Goal: Book appointment/travel/reservation

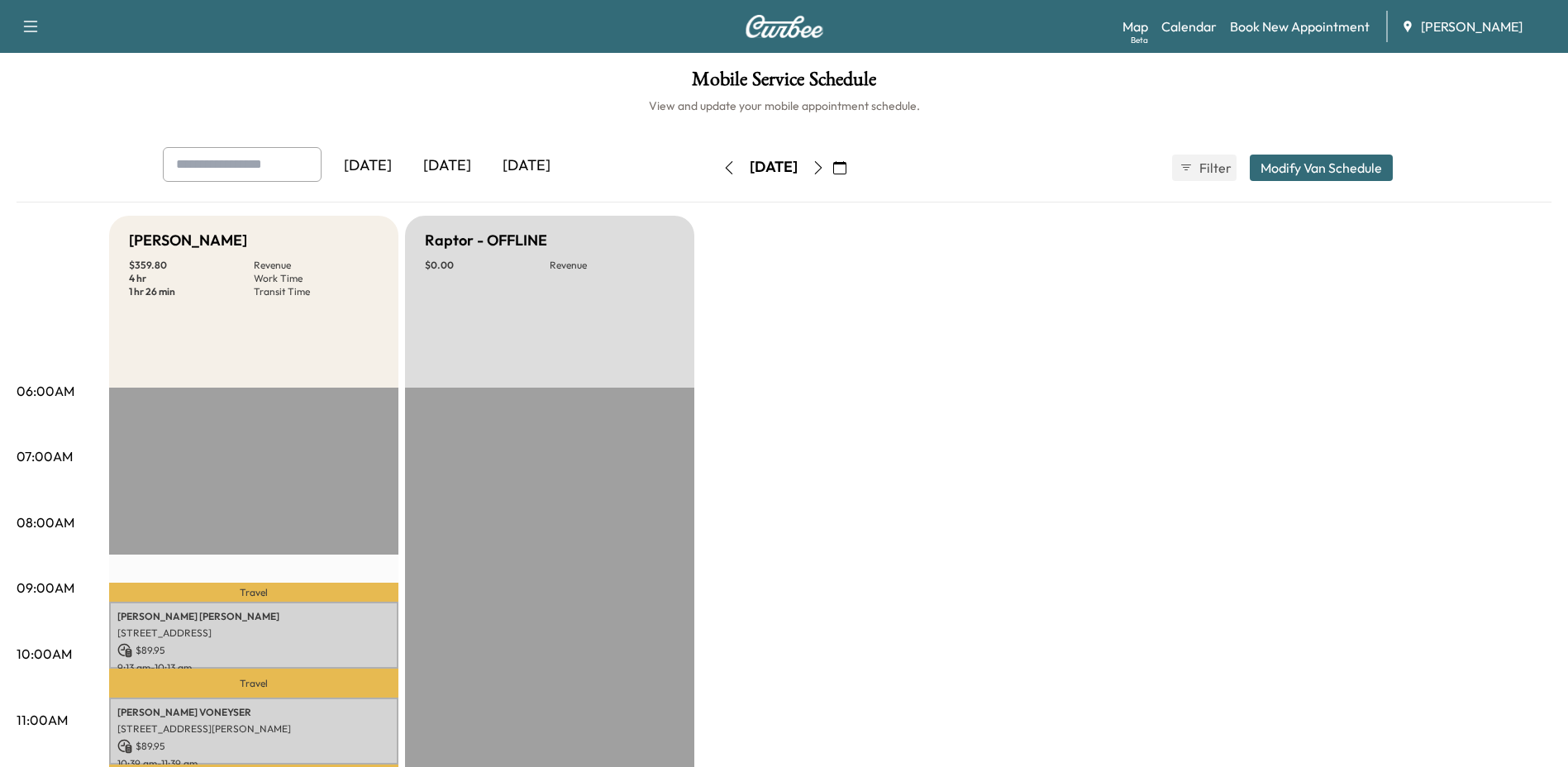
click at [825, 169] on icon "button" at bounding box center [818, 168] width 13 height 13
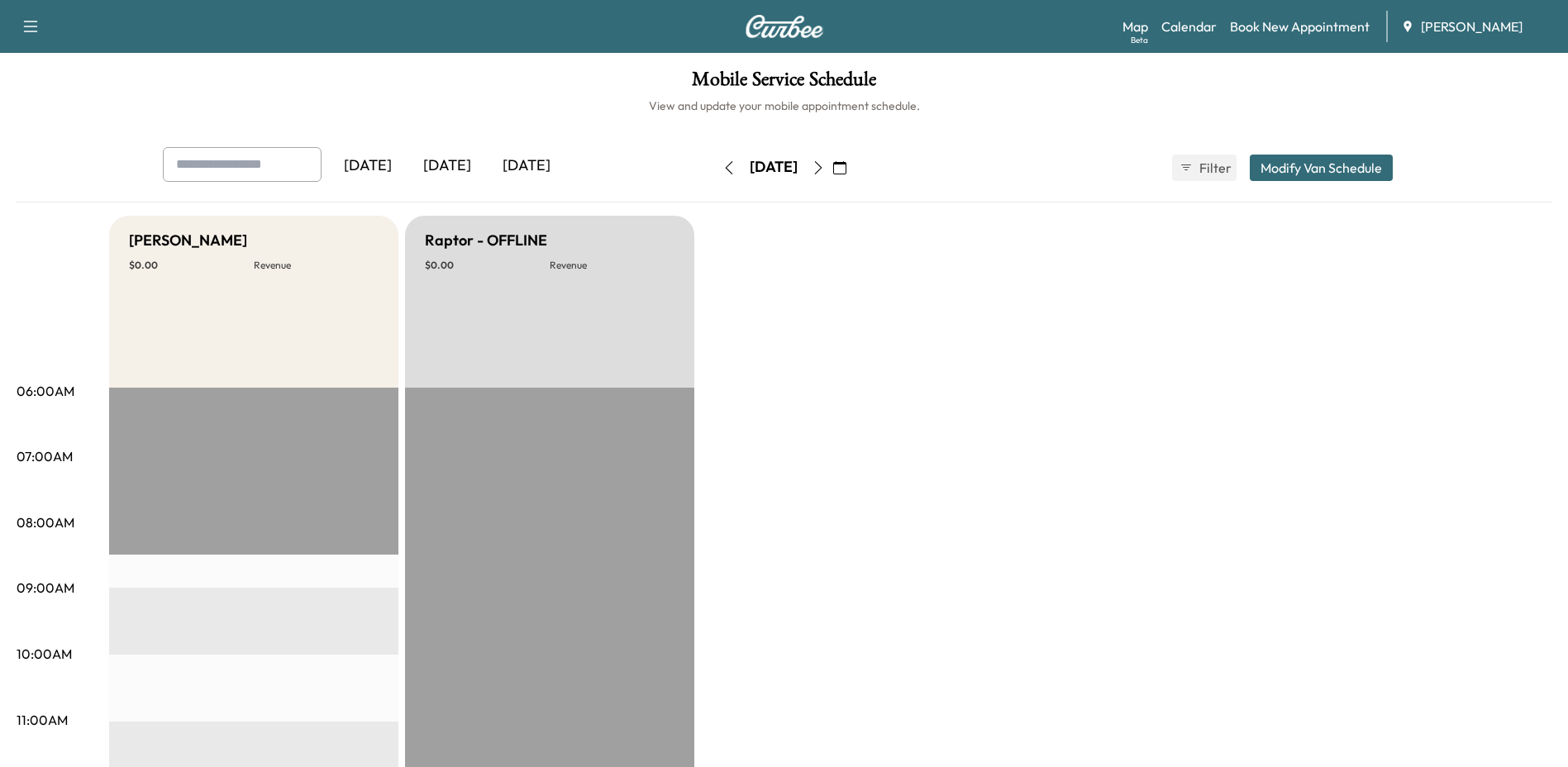
click at [723, 168] on icon "button" at bounding box center [729, 168] width 13 height 13
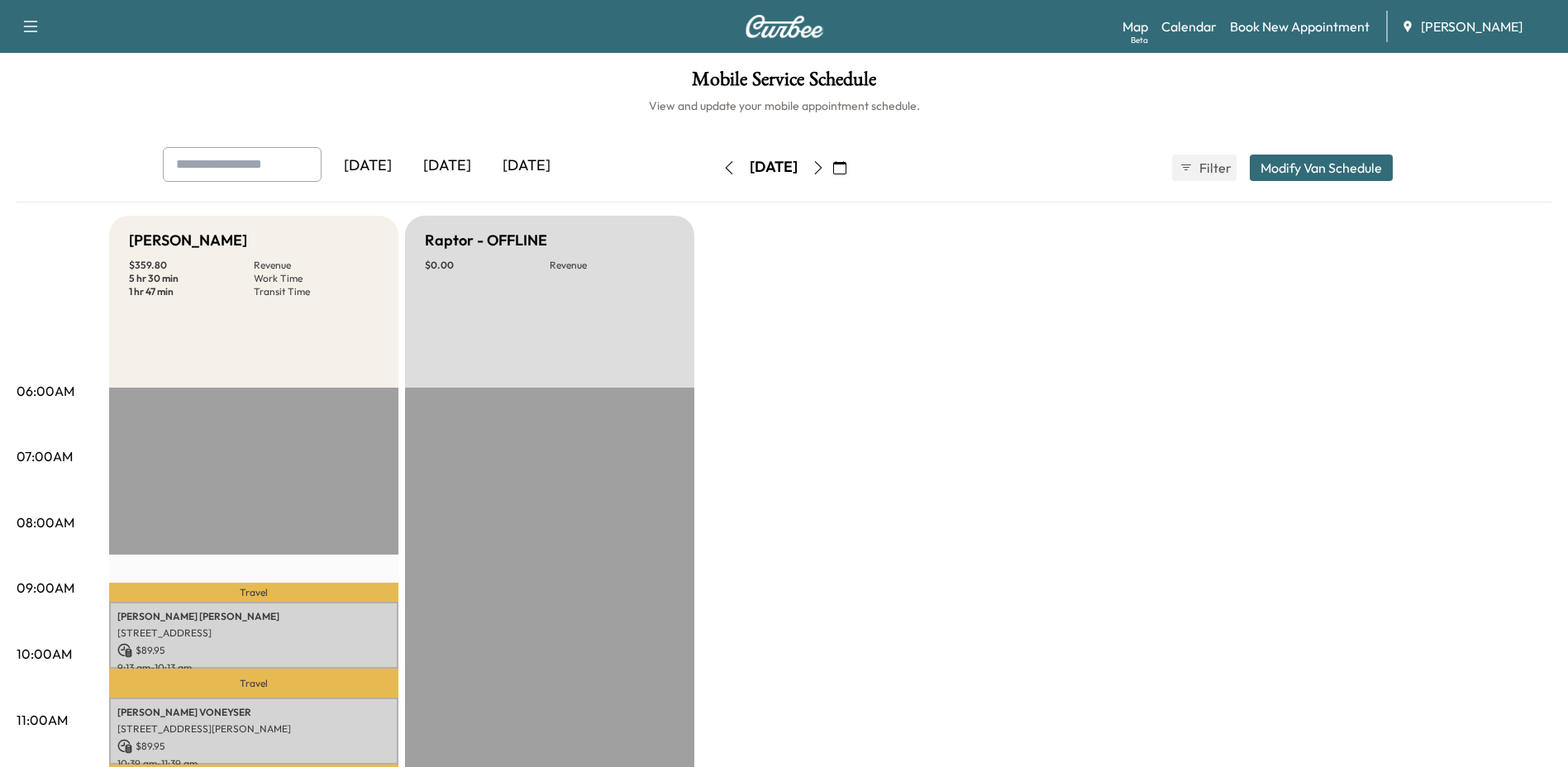
click at [1283, 28] on link "Book New Appointment" at bounding box center [1300, 27] width 139 height 20
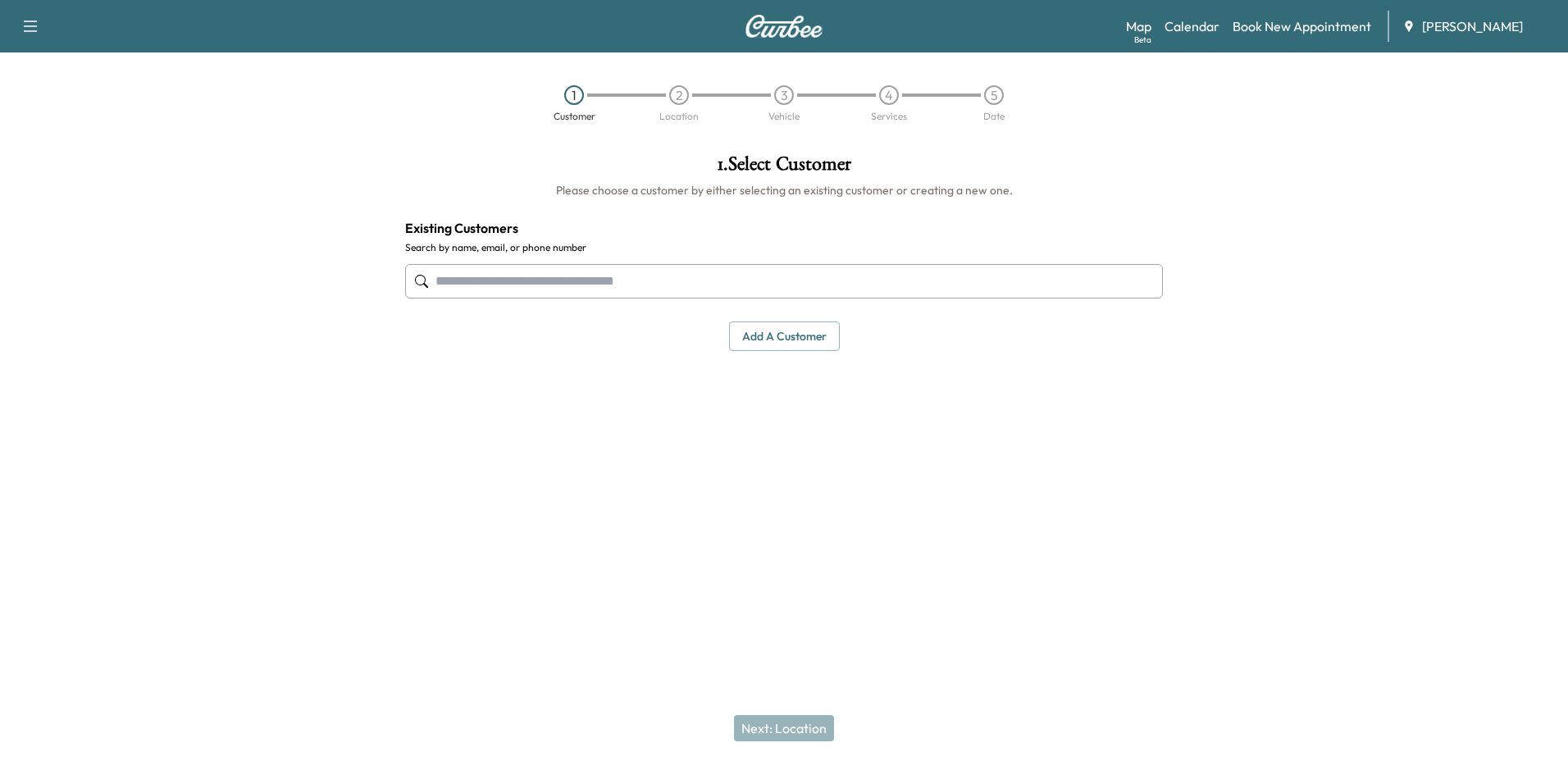
click at [538, 285] on input "text" at bounding box center [783, 281] width 758 height 35
click at [990, 278] on input "text" at bounding box center [783, 281] width 758 height 35
click at [752, 271] on input "text" at bounding box center [783, 281] width 758 height 35
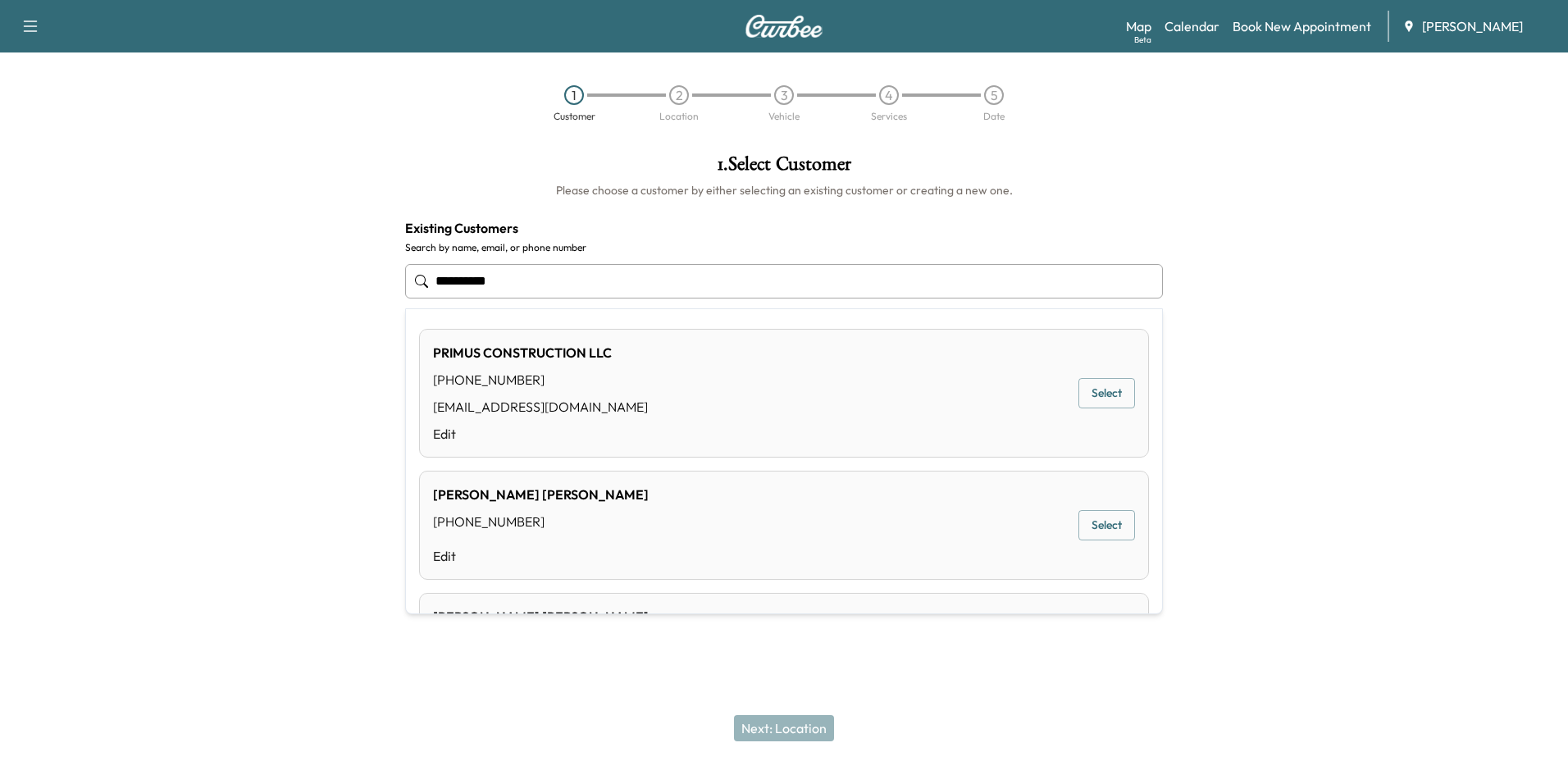
click at [956, 397] on div "PRIMUS CONSTRUCTION LLC [PHONE_NUMBER] [EMAIL_ADDRESS][DOMAIN_NAME] Edit Select" at bounding box center [784, 394] width 729 height 129
type input "**********"
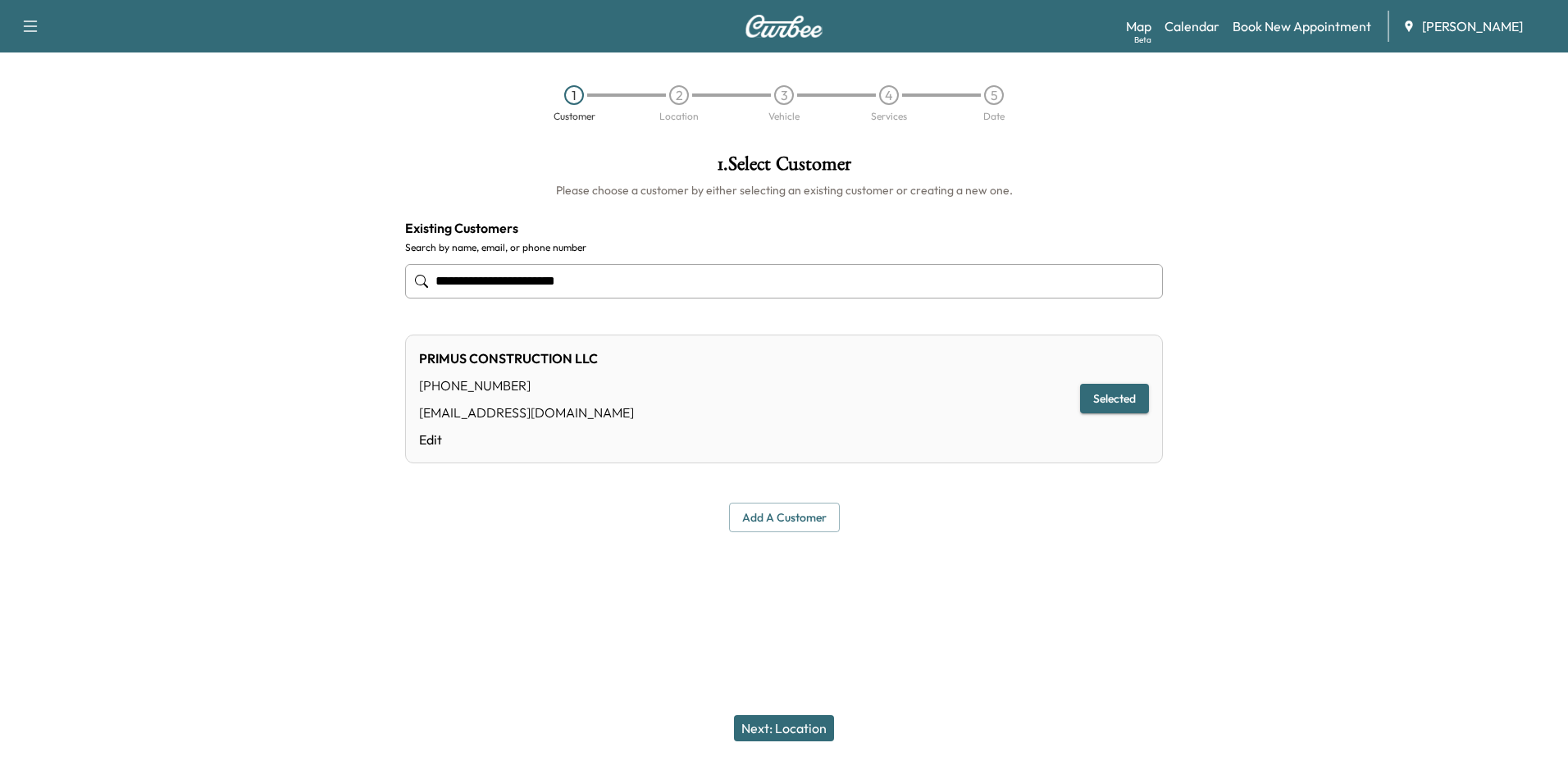
click at [809, 733] on button "Next: Location" at bounding box center [784, 727] width 100 height 26
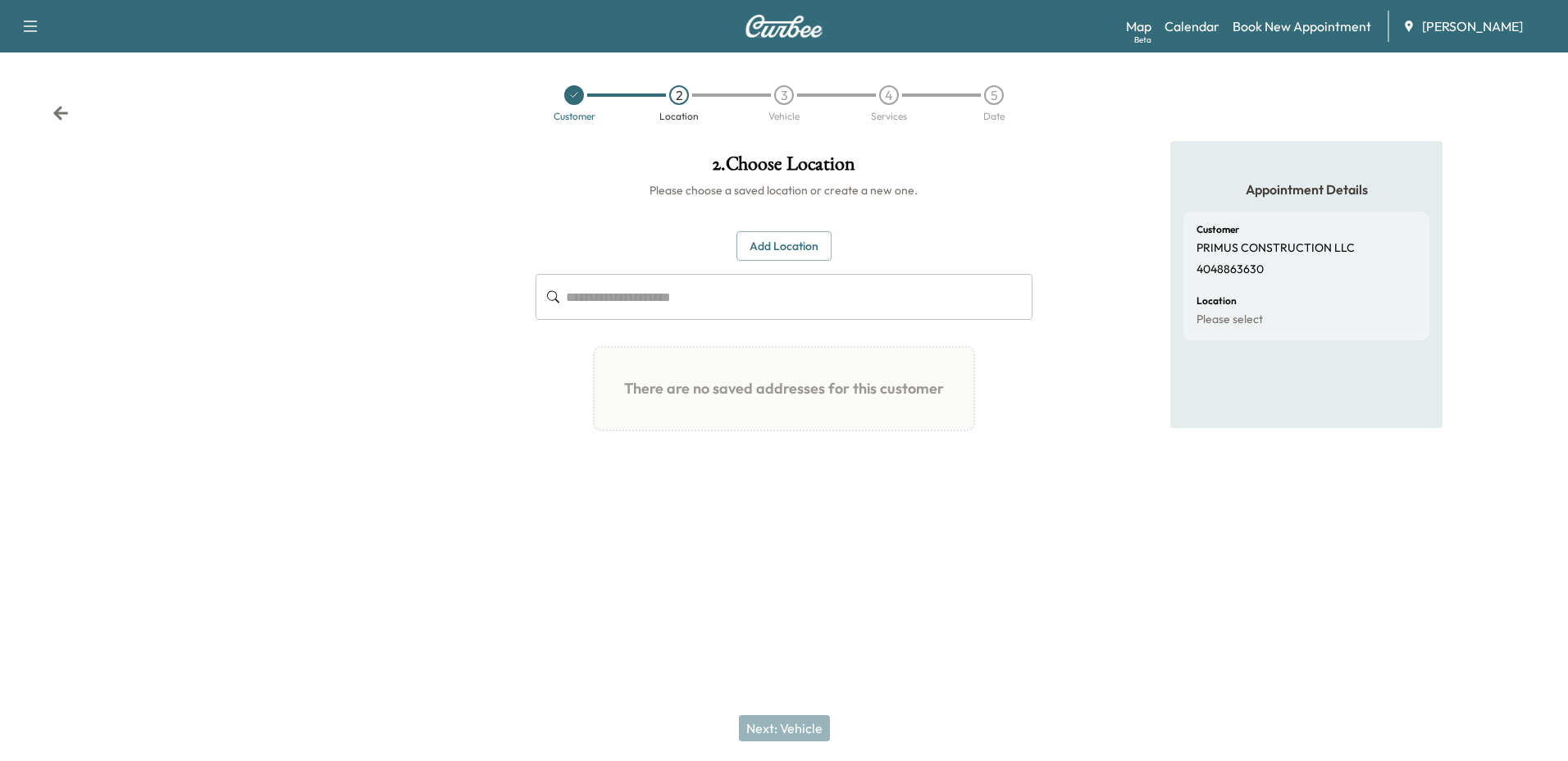
click at [788, 245] on button "Add Location" at bounding box center [784, 245] width 95 height 30
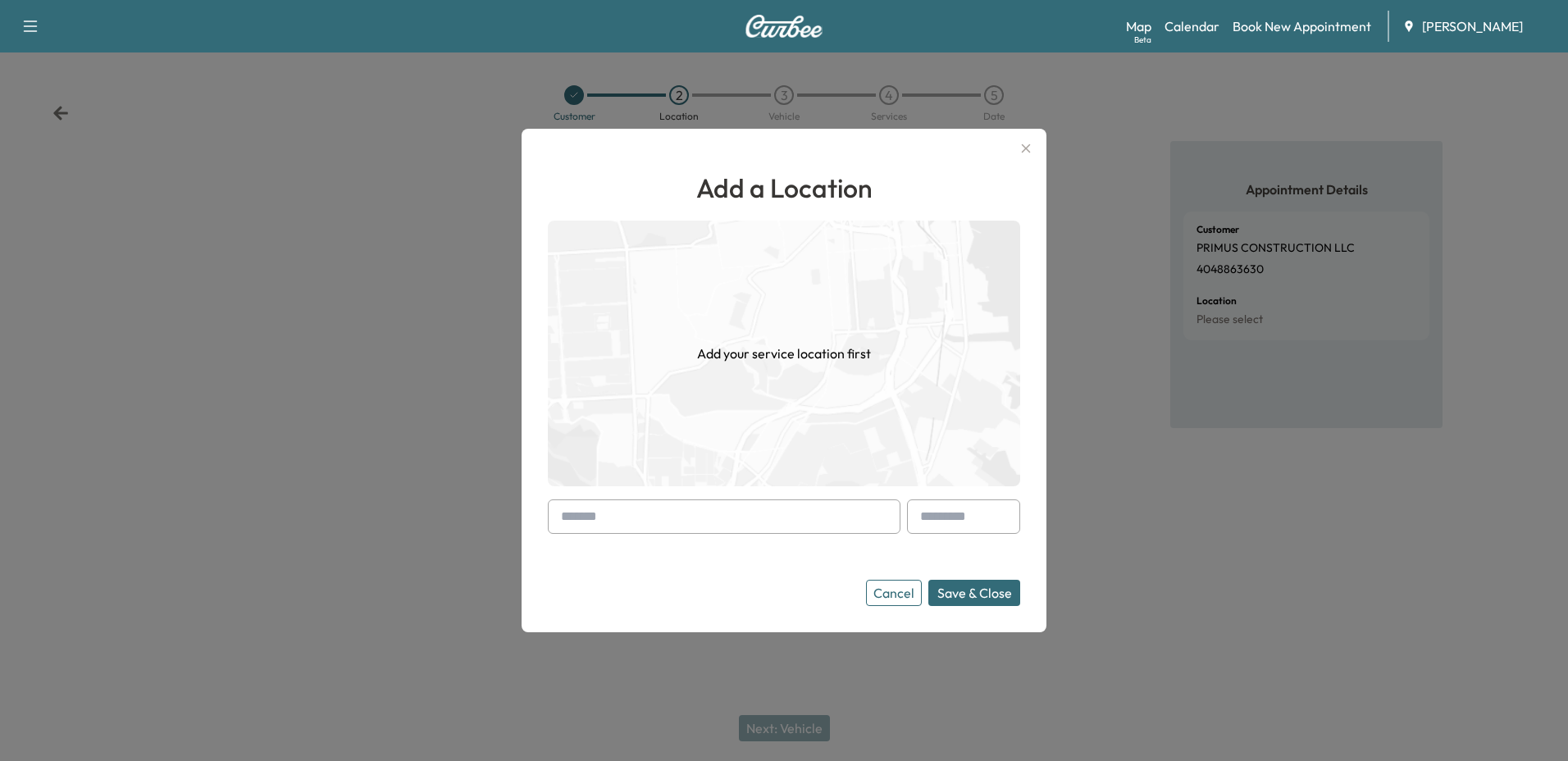
click at [716, 523] on input "text" at bounding box center [724, 516] width 353 height 35
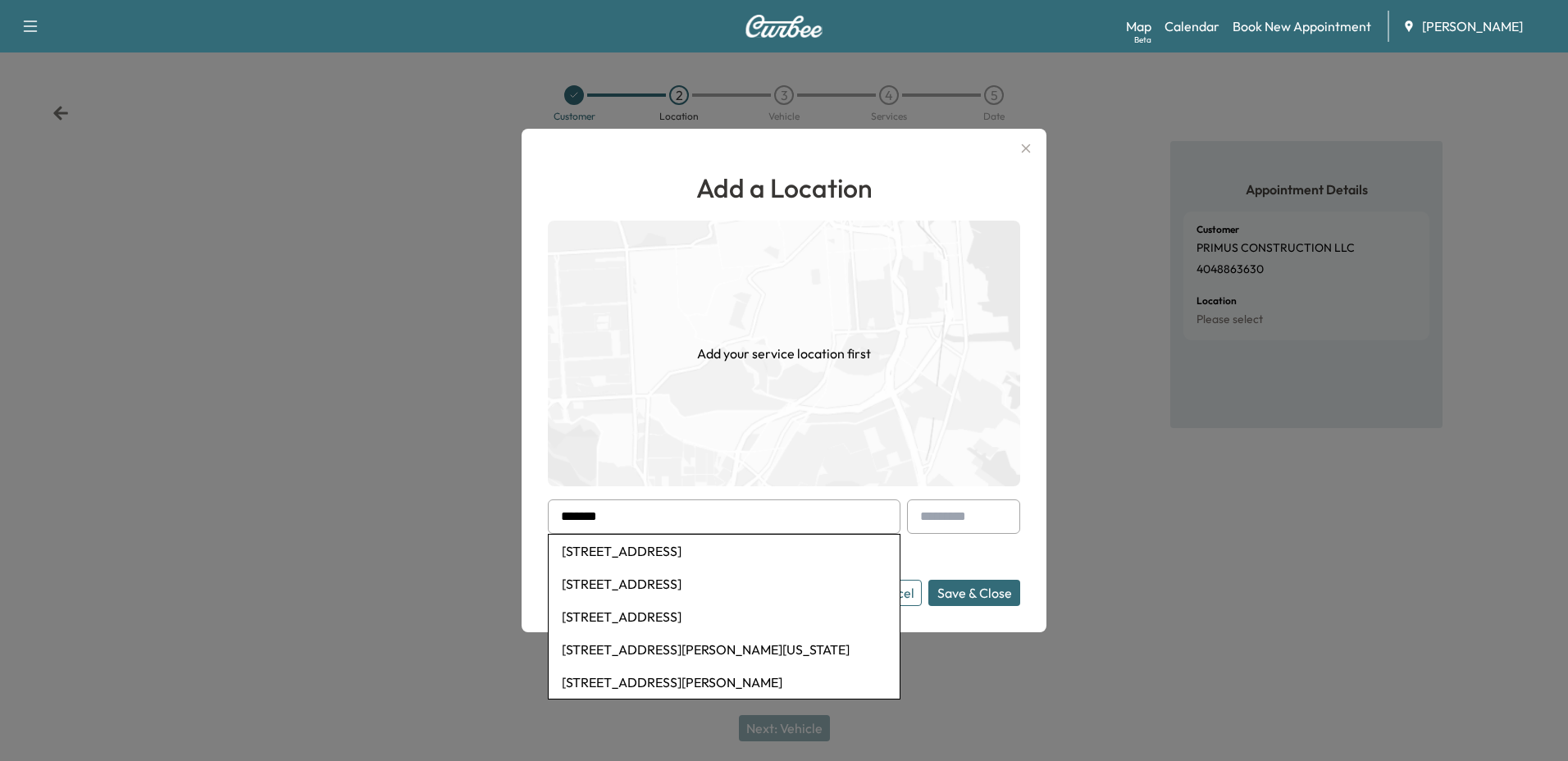
click at [727, 556] on li "[STREET_ADDRESS]" at bounding box center [724, 551] width 351 height 33
type input "**********"
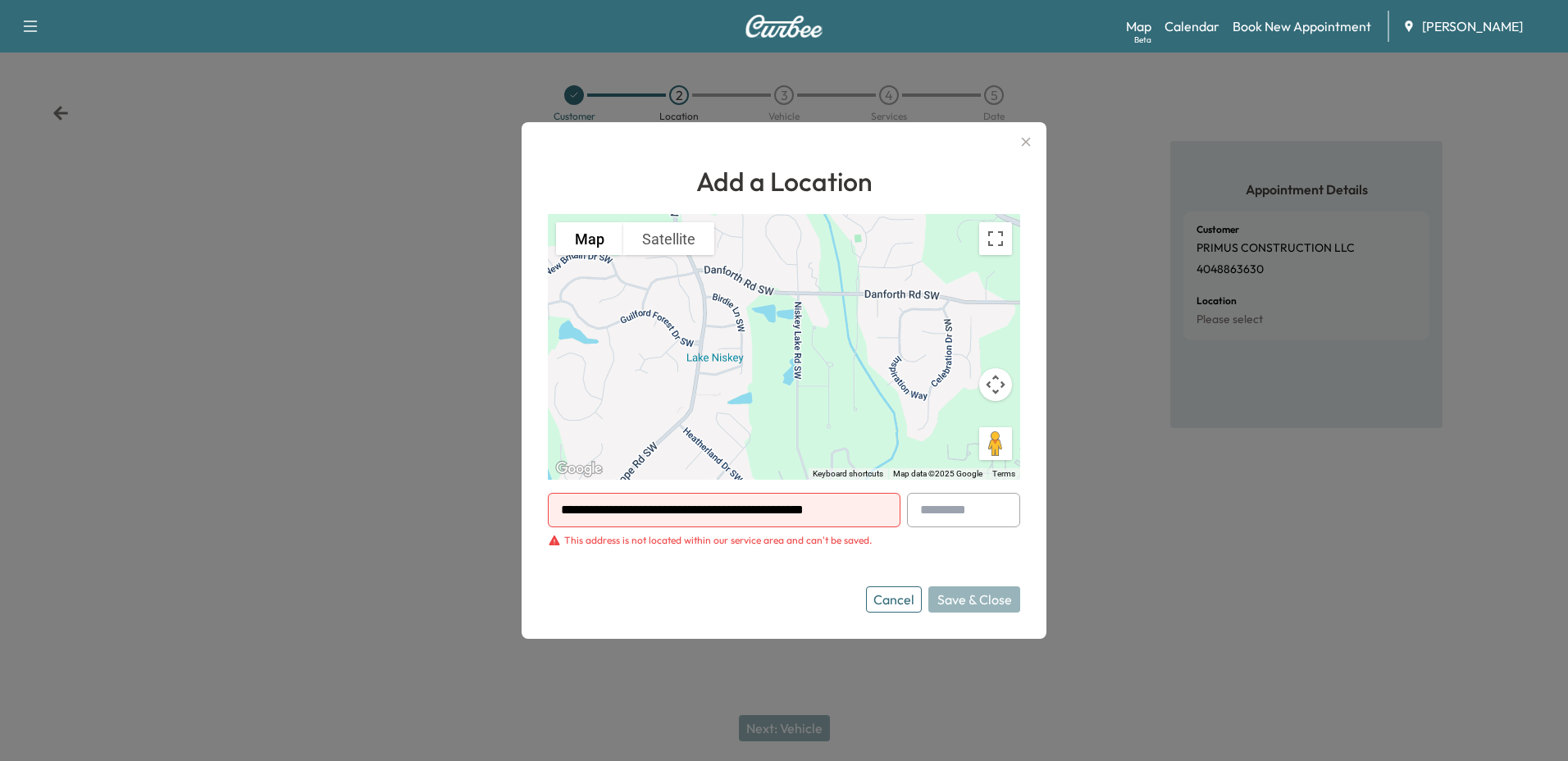
click at [789, 351] on div "To activate drag with keyboard, press Alt + Enter. Once in keyboard drag state,…" at bounding box center [783, 346] width 472 height 265
click at [996, 239] on button "Toggle fullscreen view" at bounding box center [996, 238] width 33 height 33
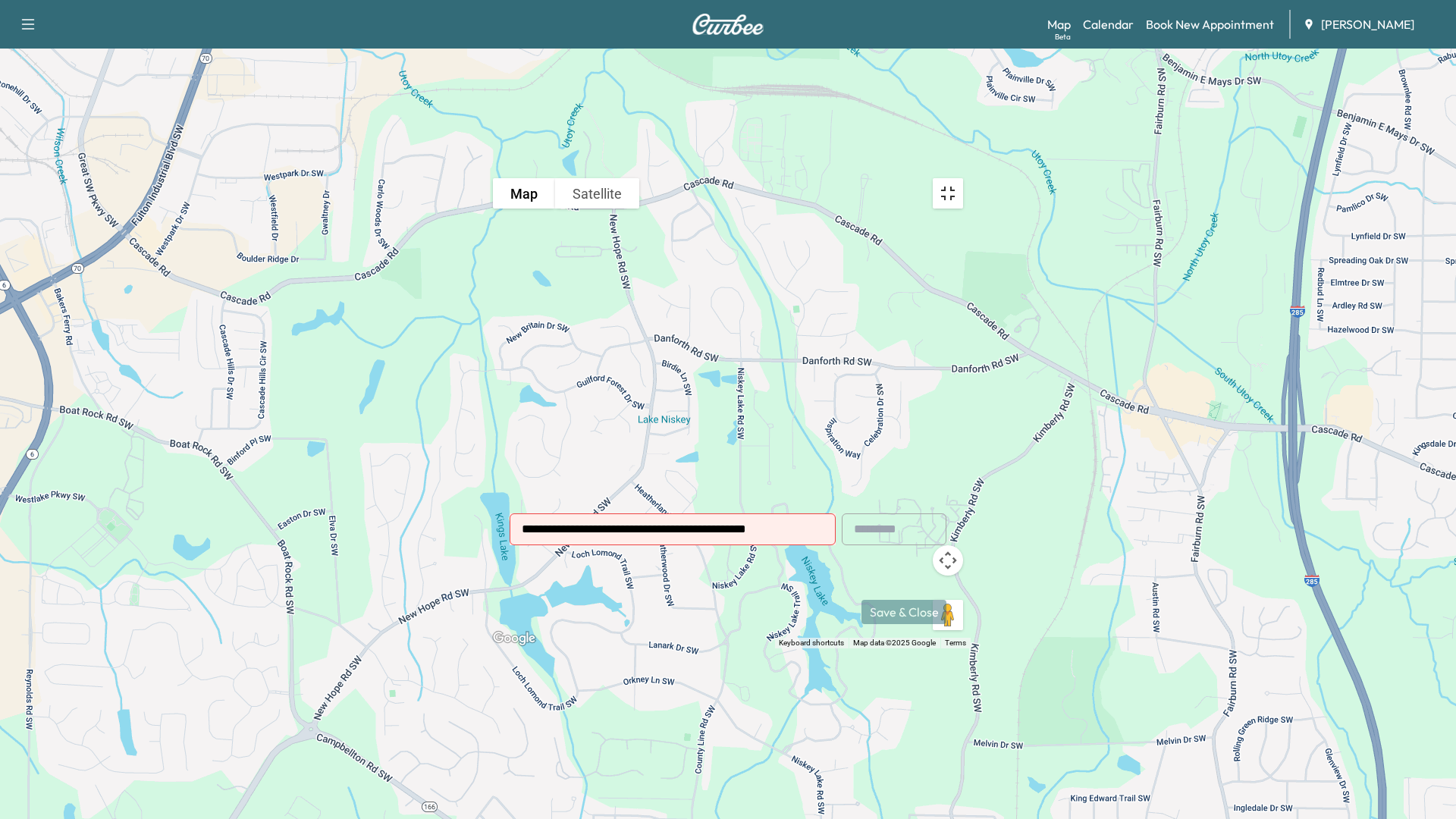
click at [963, 178] on button "Toggle fullscreen view" at bounding box center [948, 193] width 30 height 30
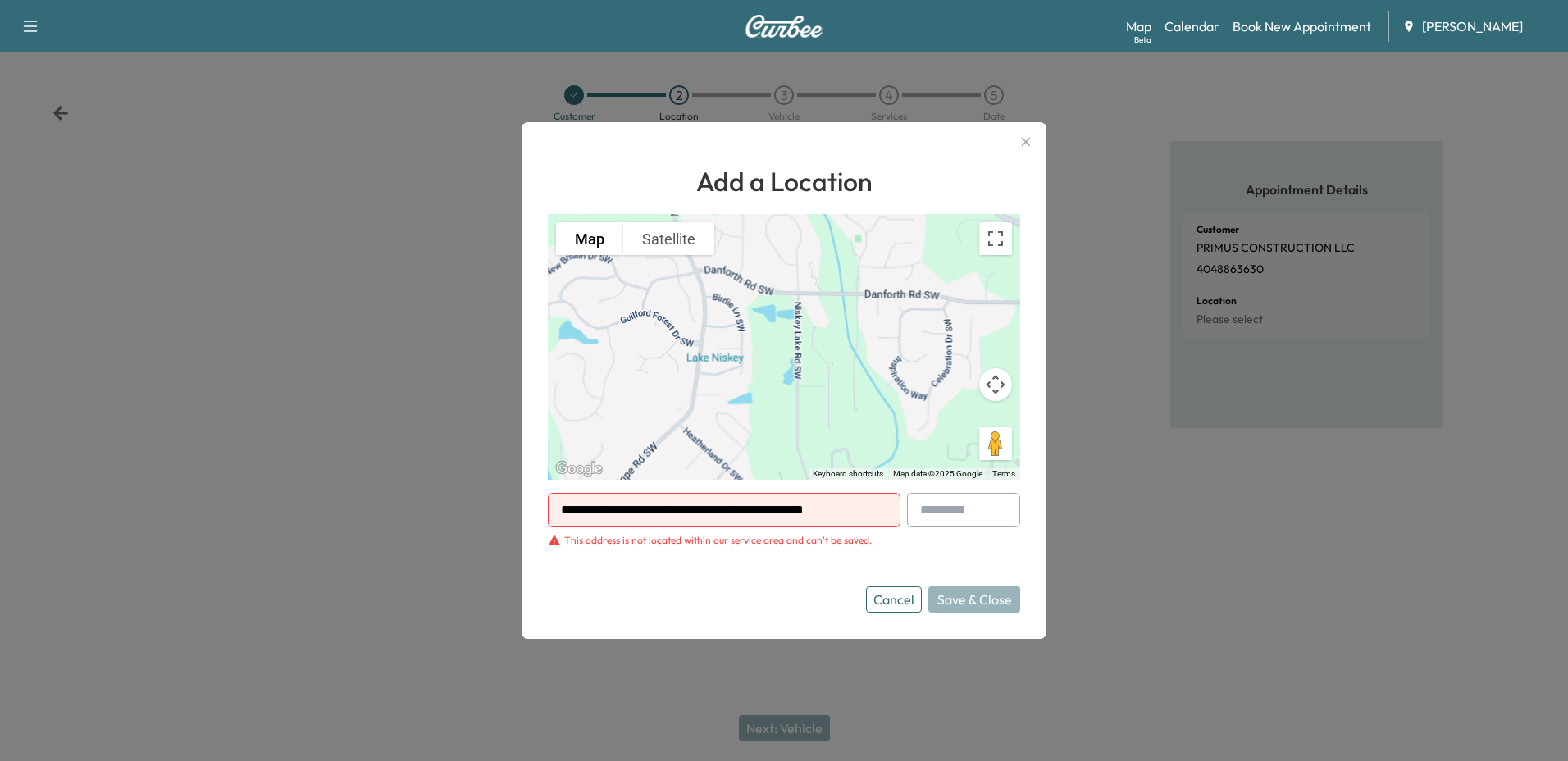
click at [1026, 143] on icon "button" at bounding box center [1026, 142] width 9 height 9
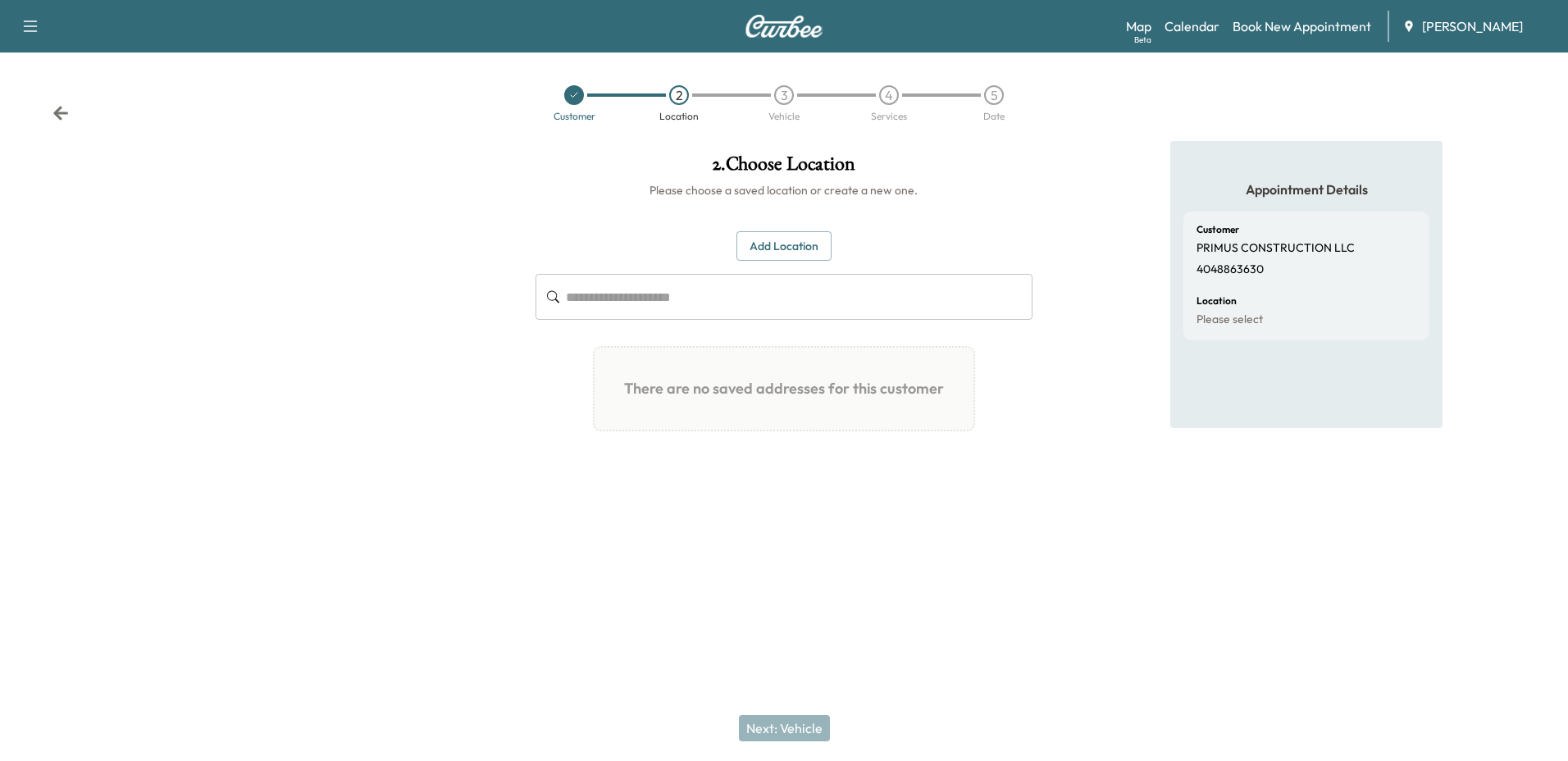
drag, startPoint x: -4, startPoint y: 334, endPoint x: 84, endPoint y: 273, distance: 107.1
click at [11, 317] on div at bounding box center [261, 331] width 522 height 380
click at [1148, 28] on link "Map Beta" at bounding box center [1139, 26] width 25 height 20
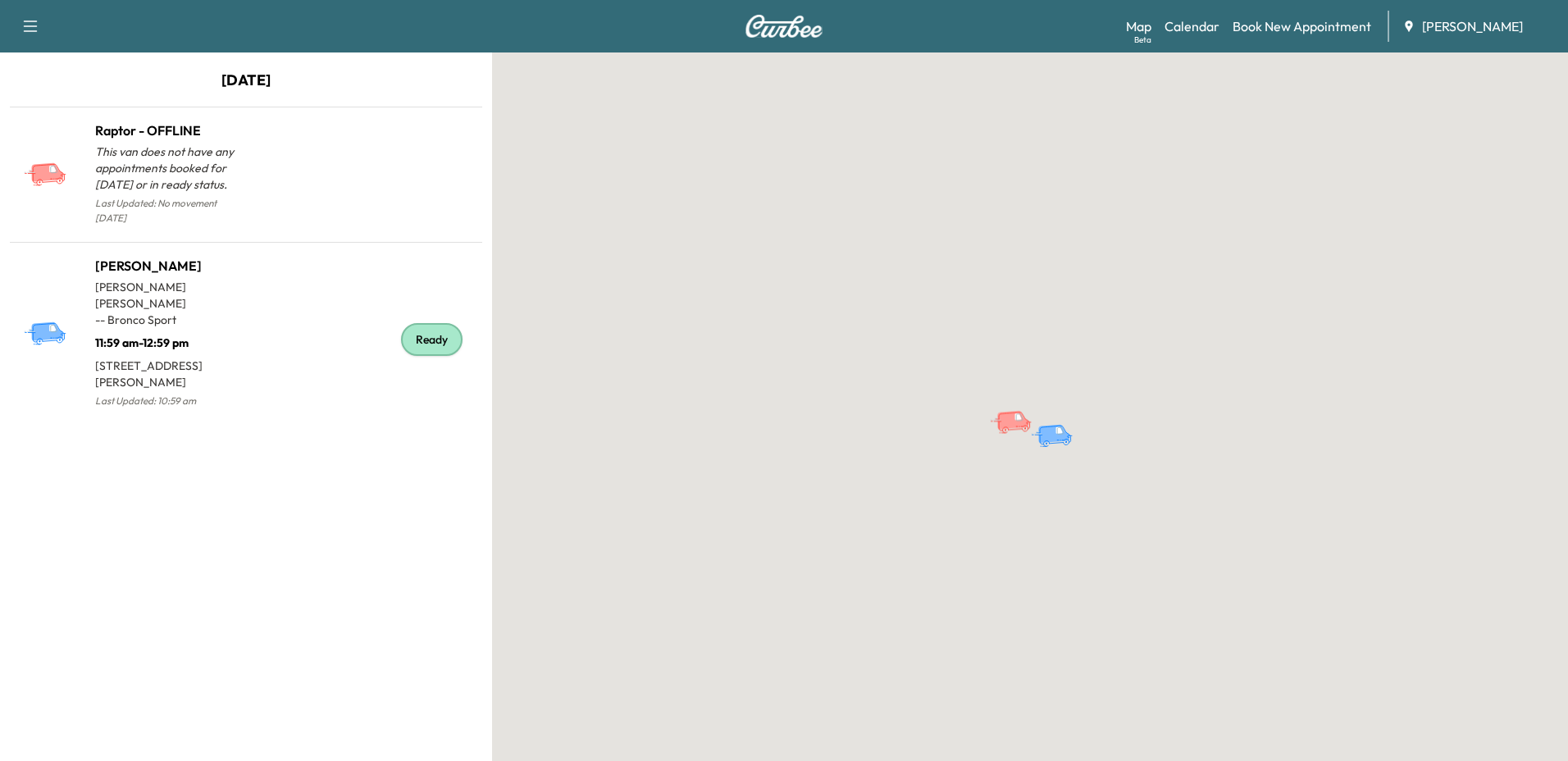
click at [1304, 34] on link "Book New Appointment" at bounding box center [1302, 26] width 138 height 20
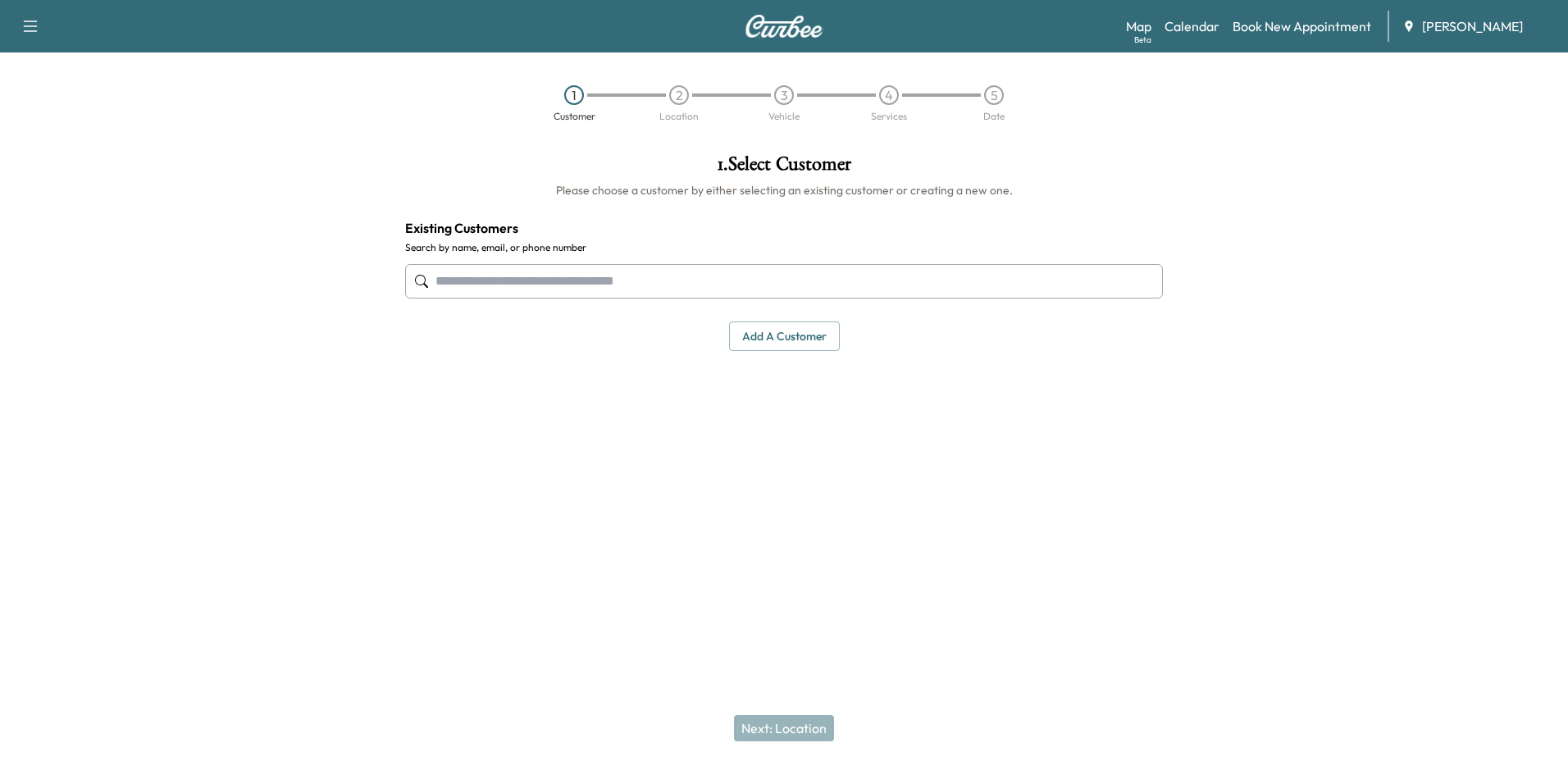
click at [664, 276] on input "text" at bounding box center [783, 281] width 758 height 35
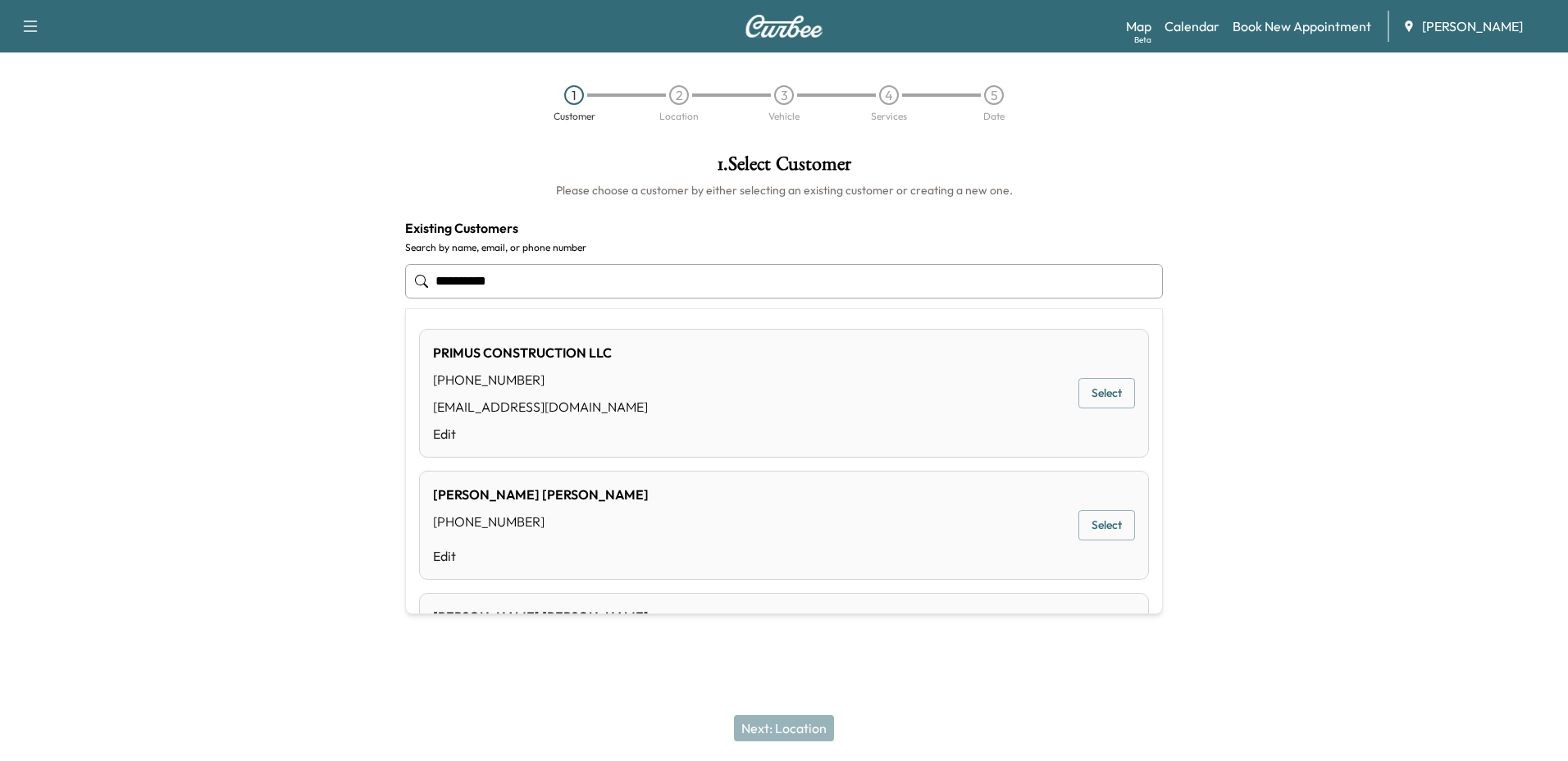
click at [753, 408] on div "PRIMUS CONSTRUCTION LLC [PHONE_NUMBER] [EMAIL_ADDRESS][DOMAIN_NAME] Edit Select" at bounding box center [784, 394] width 729 height 129
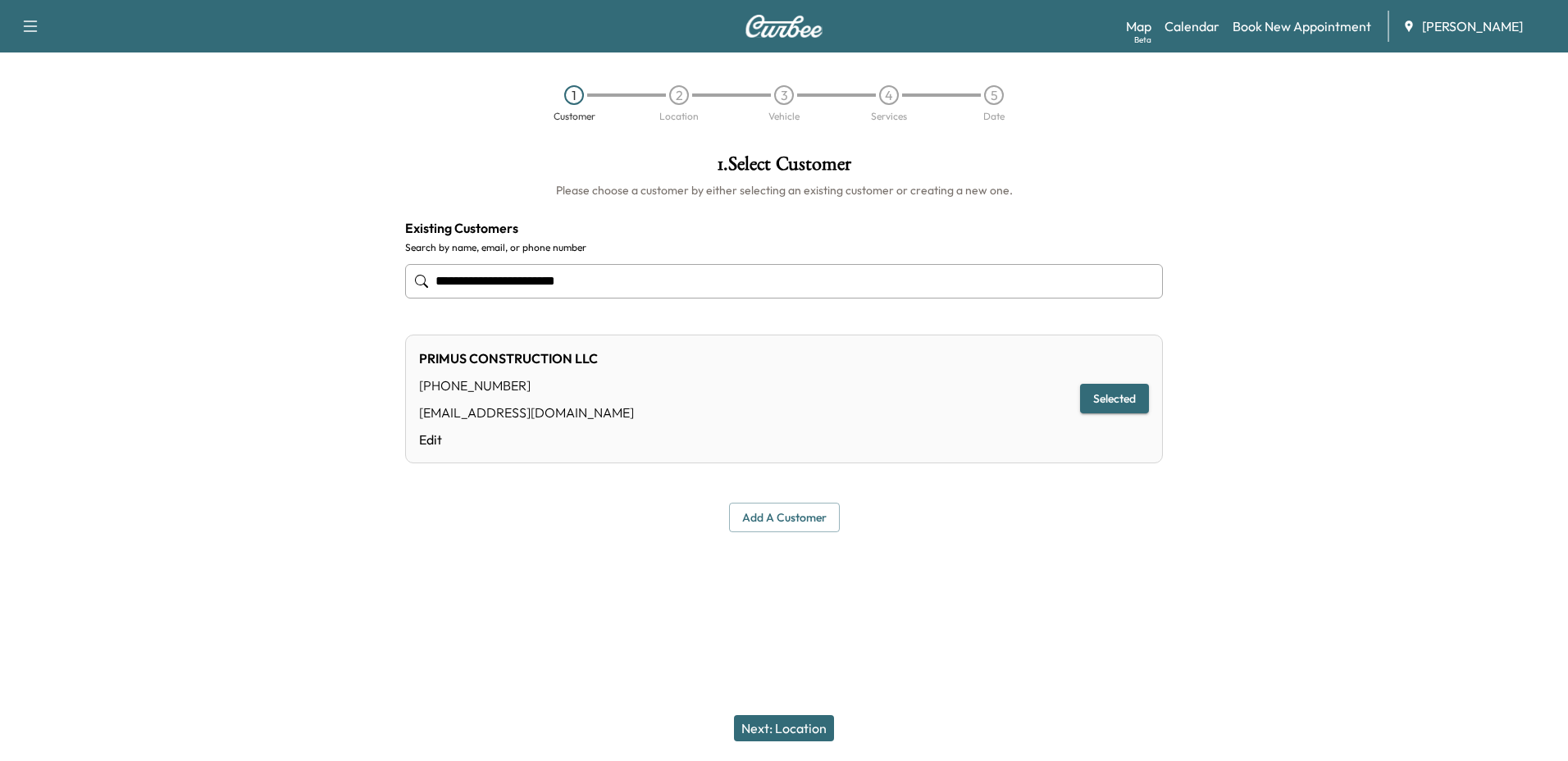
type input "**********"
click at [767, 727] on button "Next: Location" at bounding box center [784, 727] width 100 height 26
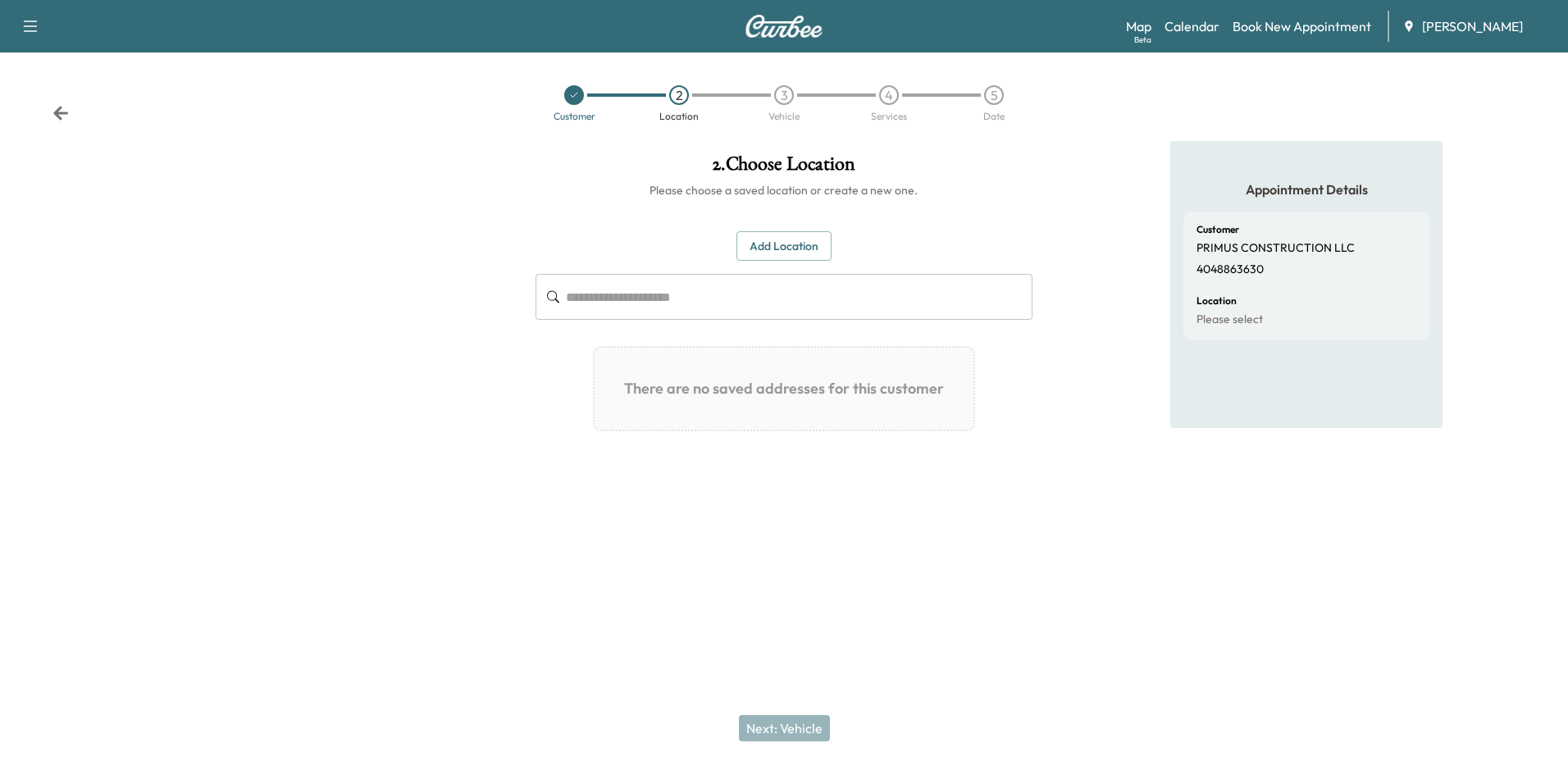
click at [765, 256] on button "Add Location" at bounding box center [784, 245] width 95 height 30
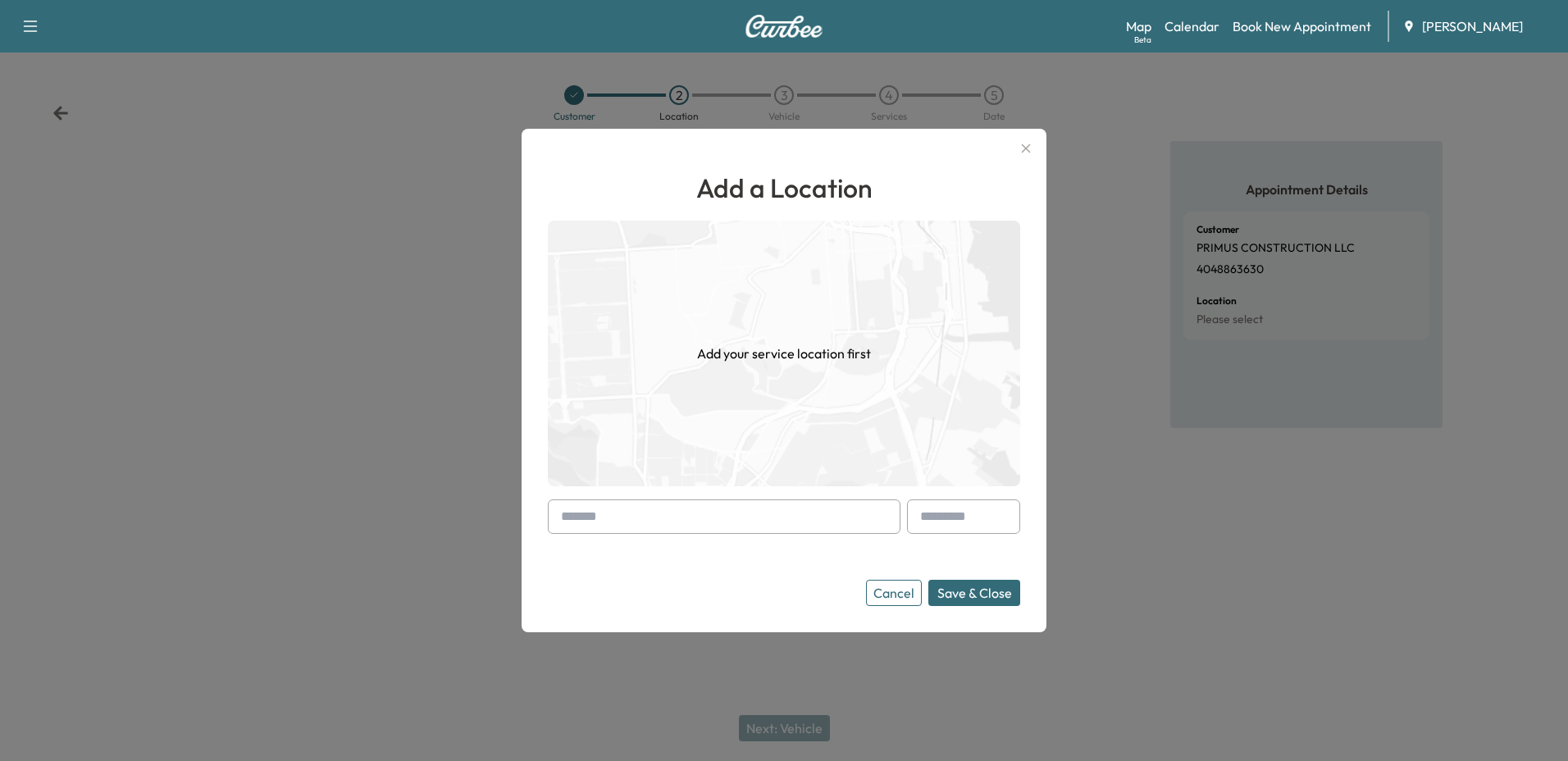
click at [768, 518] on input "text" at bounding box center [724, 516] width 353 height 35
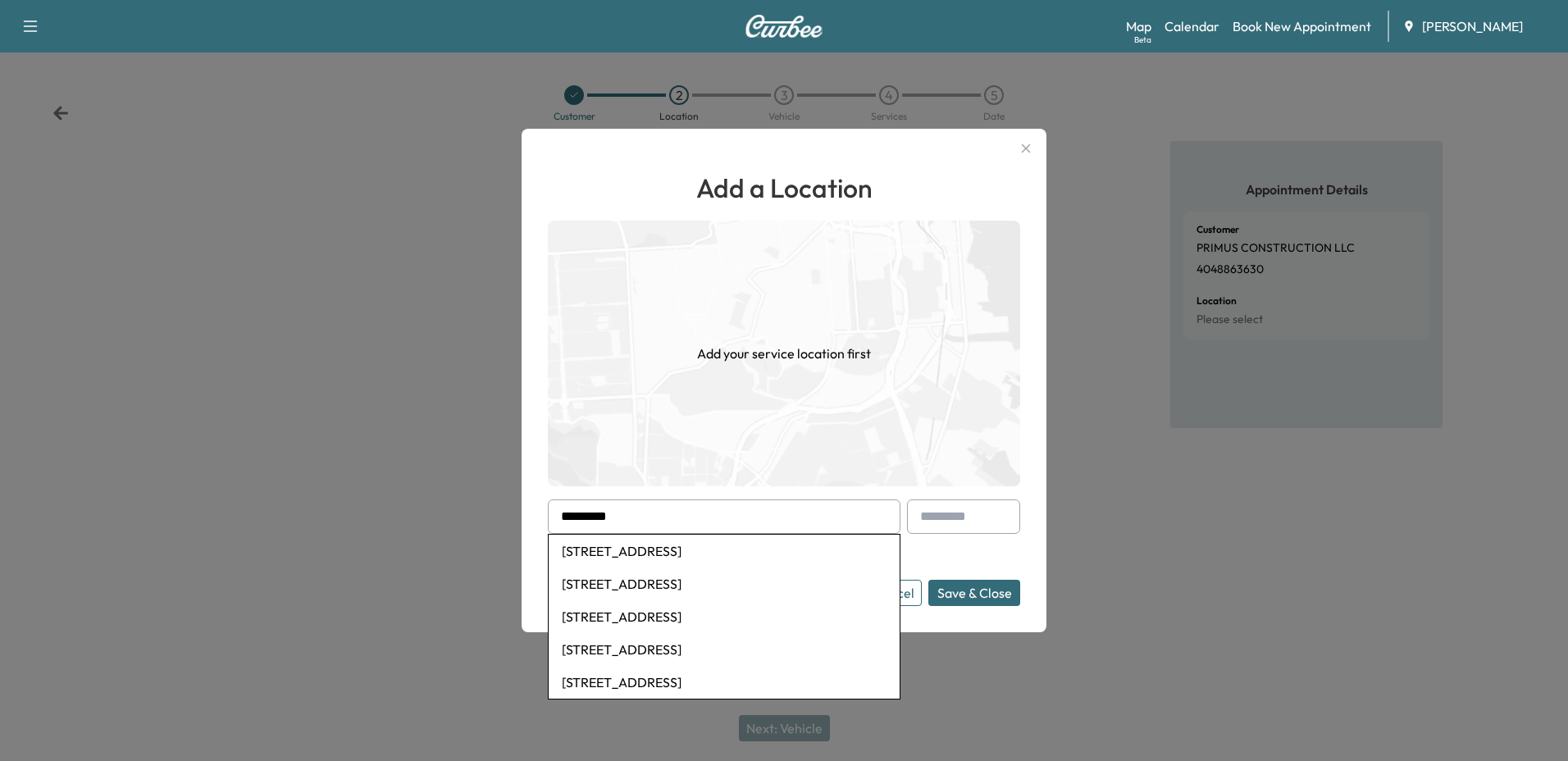
click at [778, 554] on li "[STREET_ADDRESS]" at bounding box center [724, 551] width 351 height 33
type input "**********"
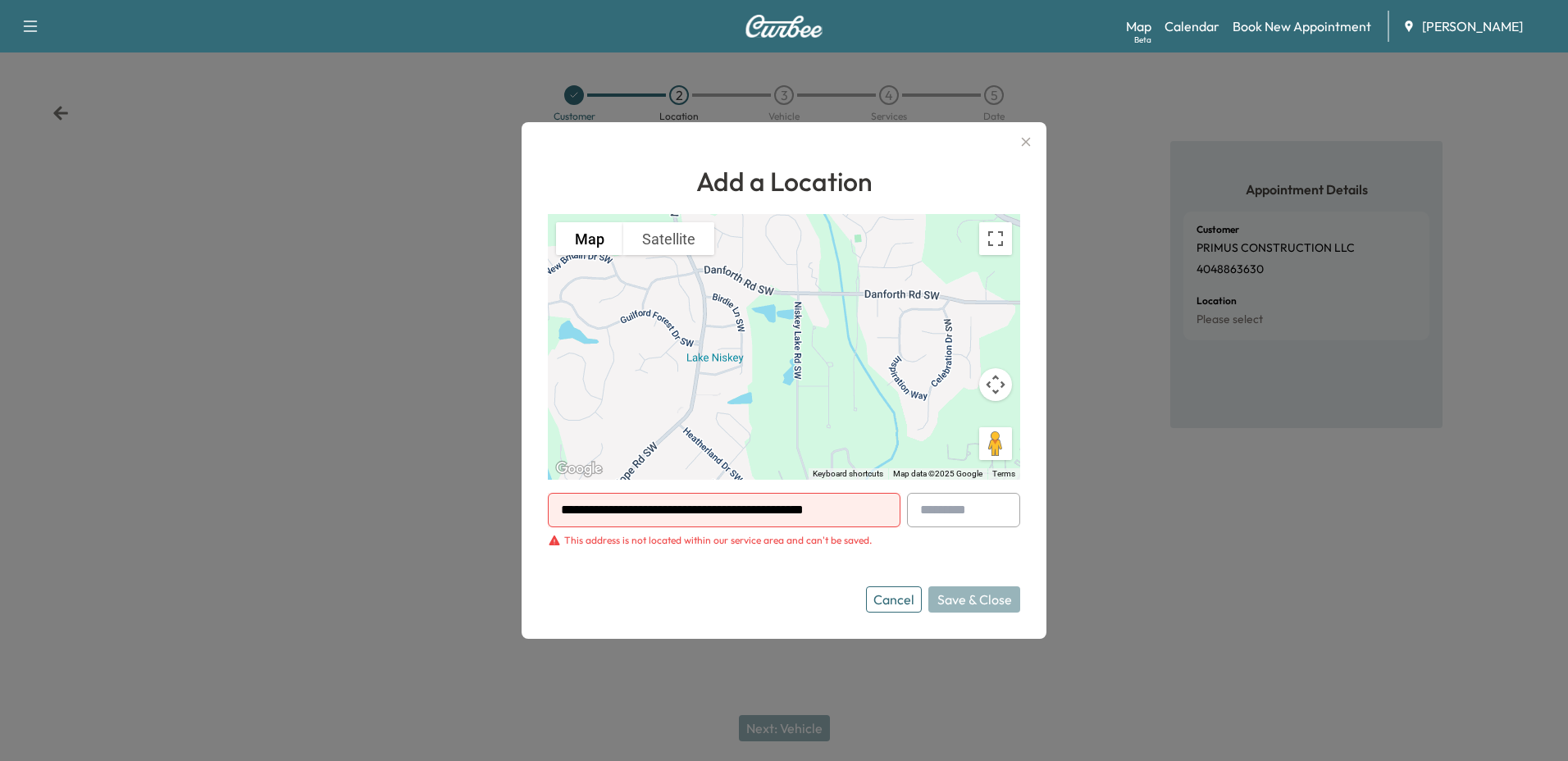
click at [936, 509] on input "text" at bounding box center [963, 510] width 113 height 35
click at [765, 585] on form "**********" at bounding box center [783, 553] width 472 height 120
click at [1010, 395] on gmp-internal-camera-control at bounding box center [996, 385] width 33 height 33
click at [888, 593] on button "Cancel" at bounding box center [893, 599] width 55 height 26
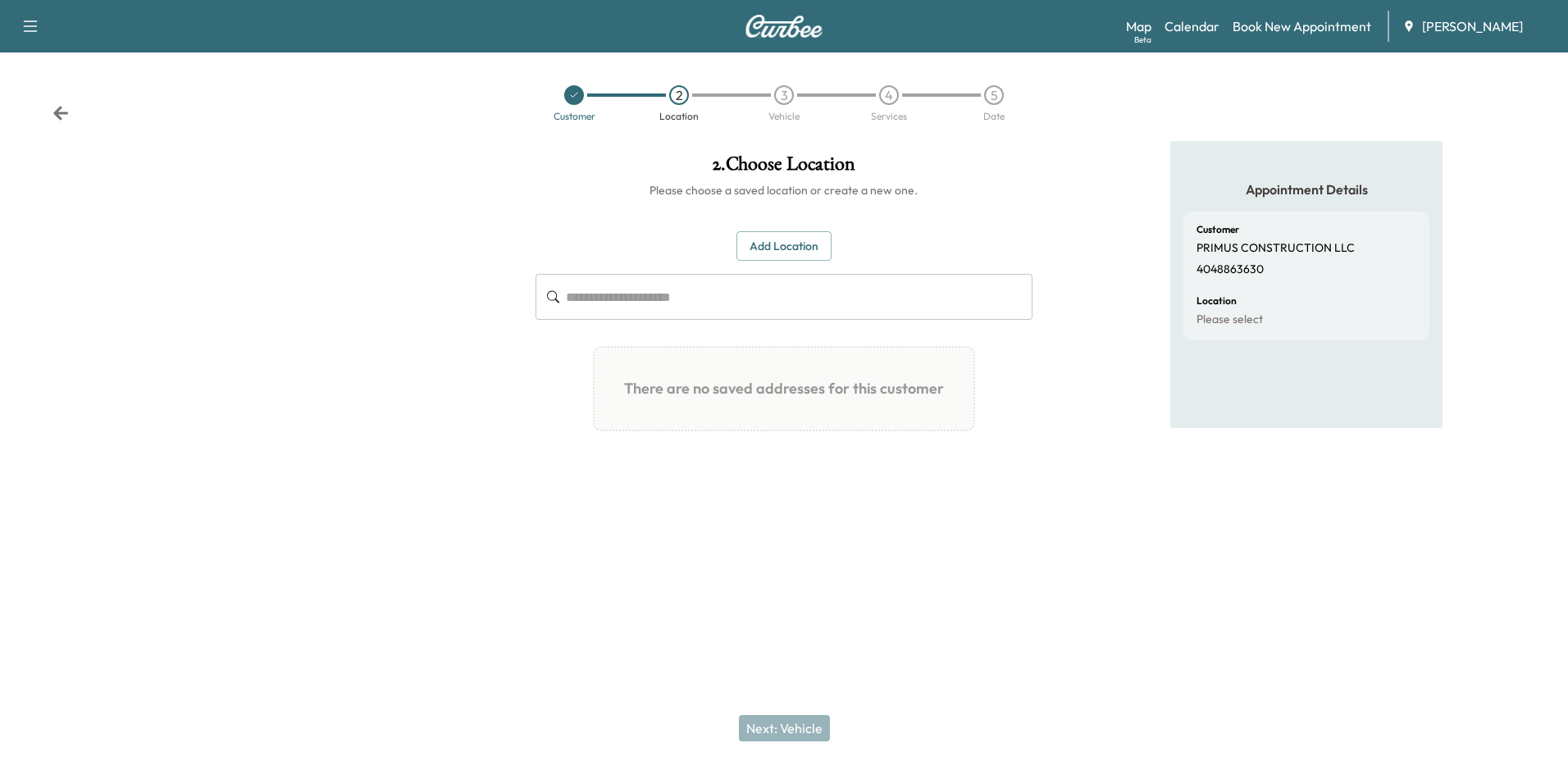
click at [1292, 26] on link "Book New Appointment" at bounding box center [1302, 26] width 138 height 20
click at [1247, 23] on link "Book New Appointment" at bounding box center [1302, 26] width 138 height 20
click at [1256, 29] on link "Book New Appointment" at bounding box center [1302, 26] width 138 height 20
click at [1184, 25] on link "Calendar" at bounding box center [1191, 26] width 55 height 20
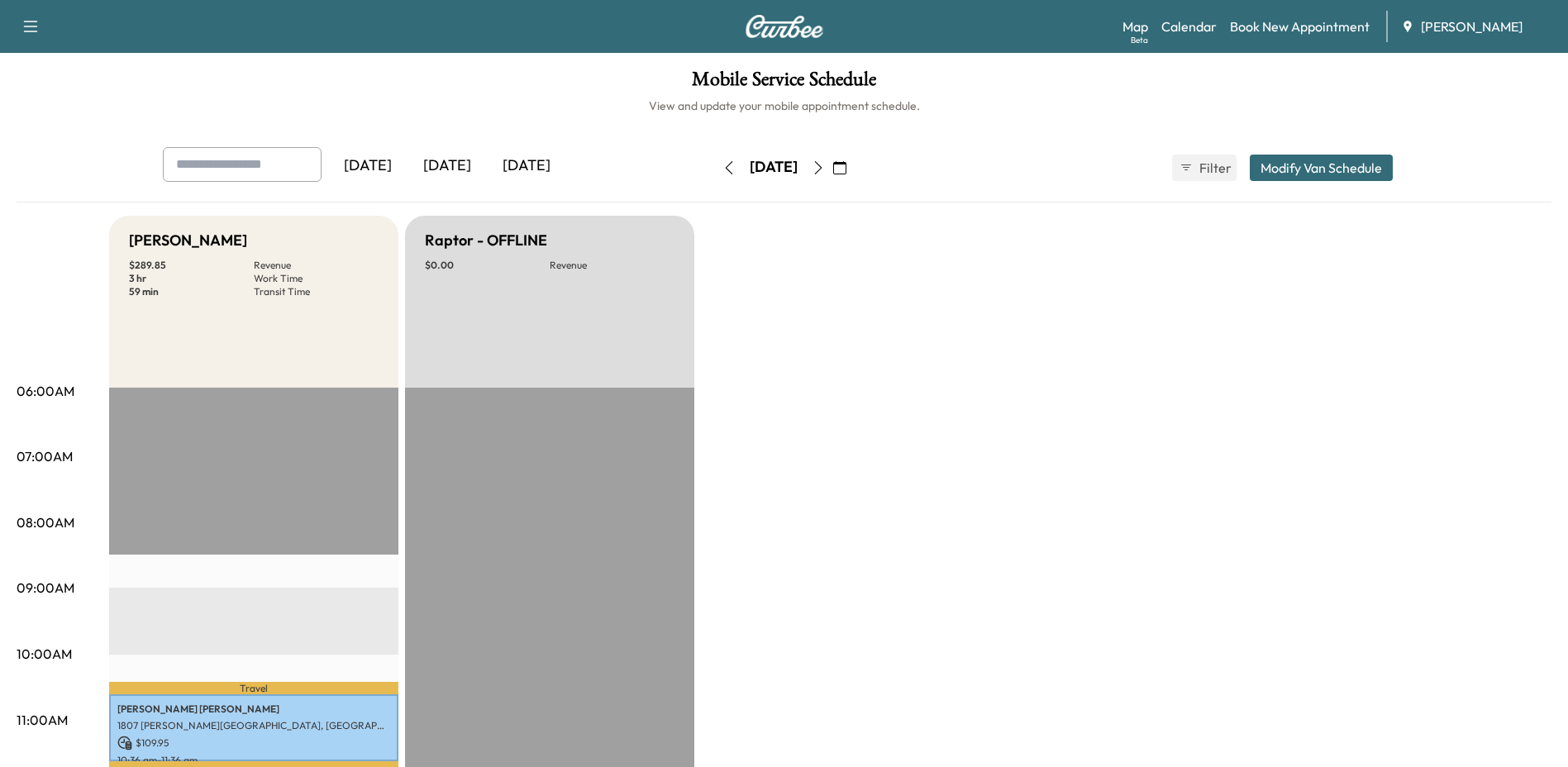
click at [1267, 28] on link "Book New Appointment" at bounding box center [1300, 27] width 139 height 20
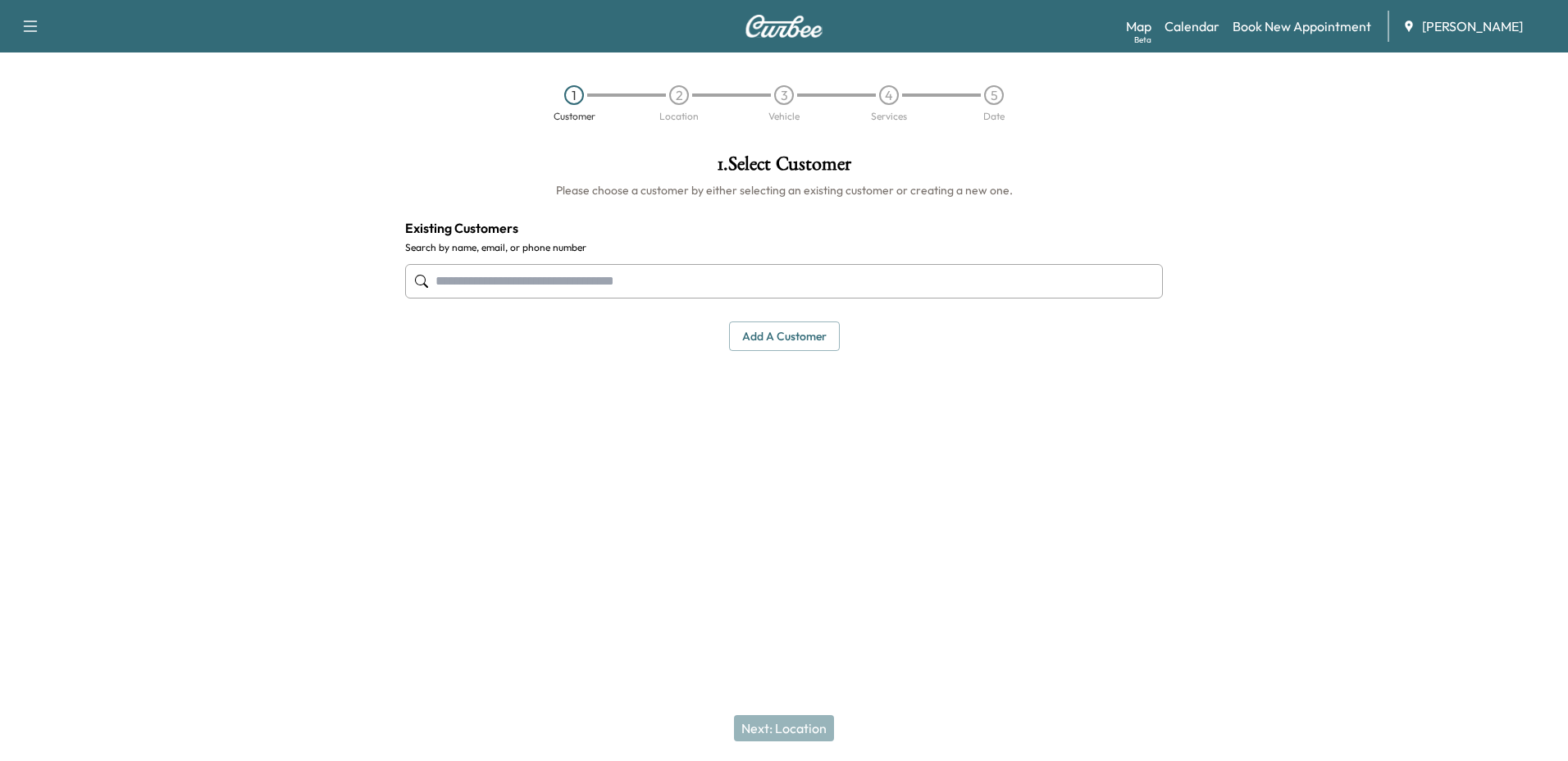
click at [836, 287] on input "text" at bounding box center [783, 281] width 758 height 35
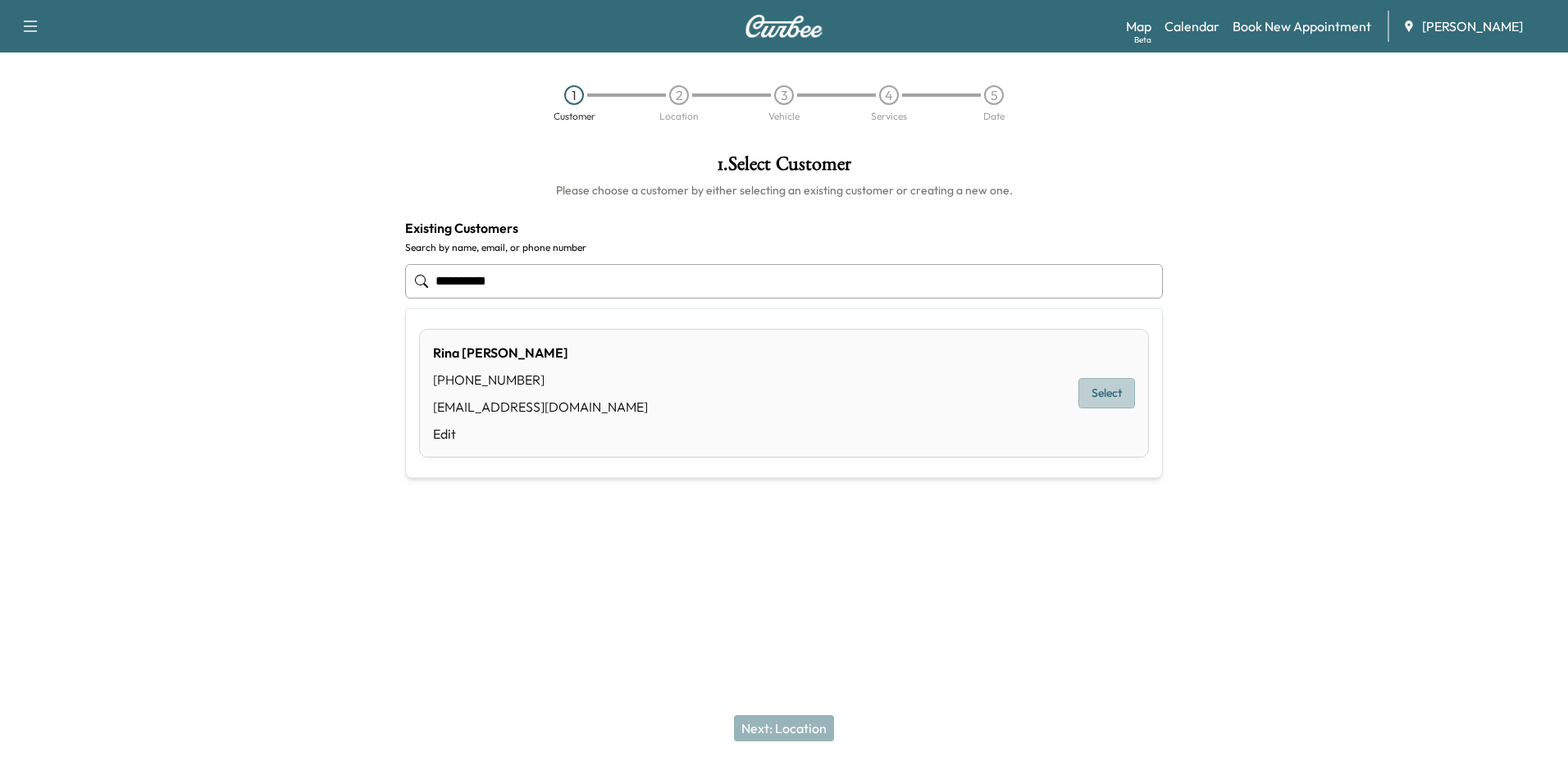
click at [1101, 386] on button "Select" at bounding box center [1107, 393] width 56 height 30
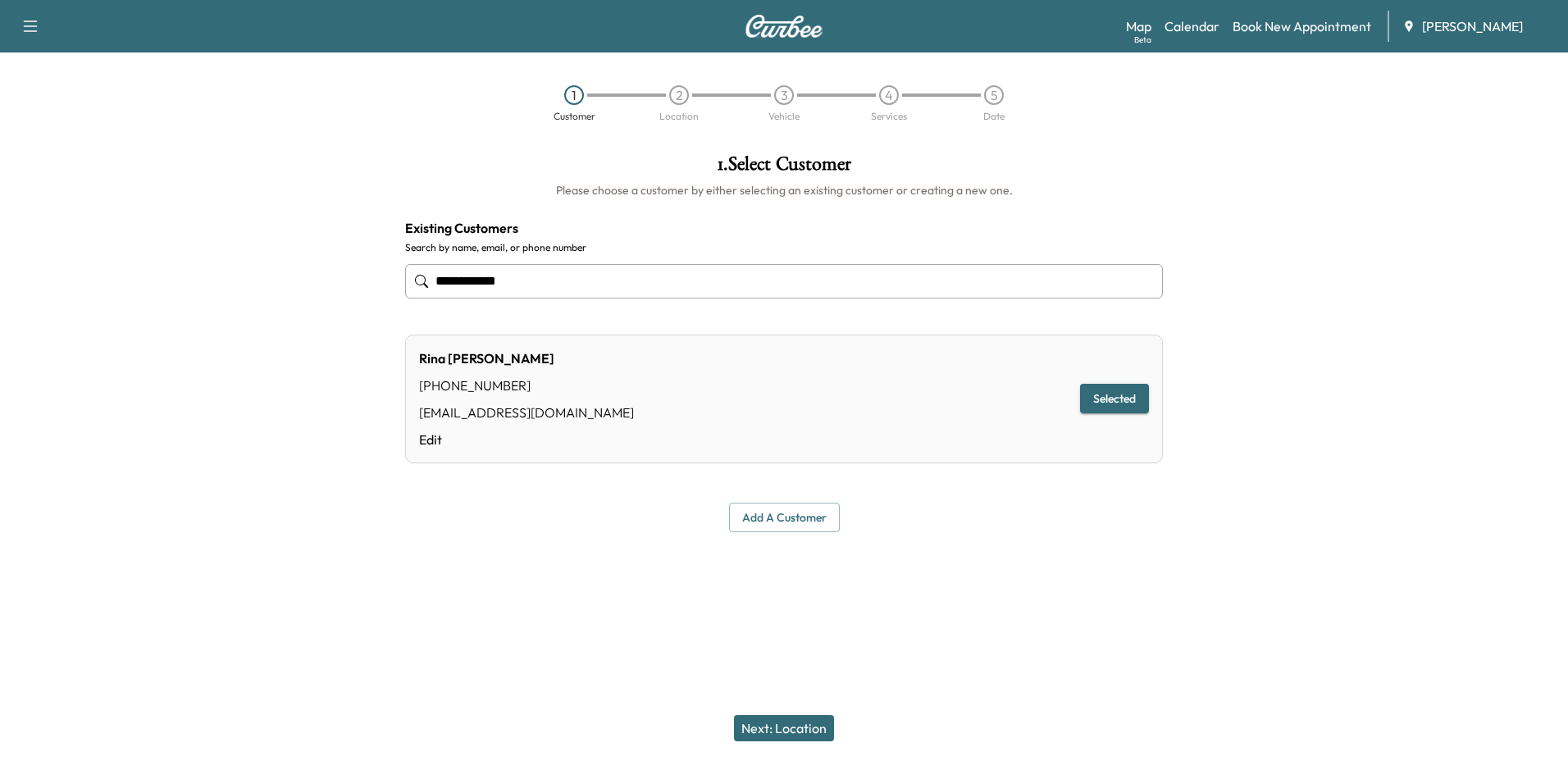
type input "**********"
click at [785, 733] on button "Next: Location" at bounding box center [784, 727] width 100 height 26
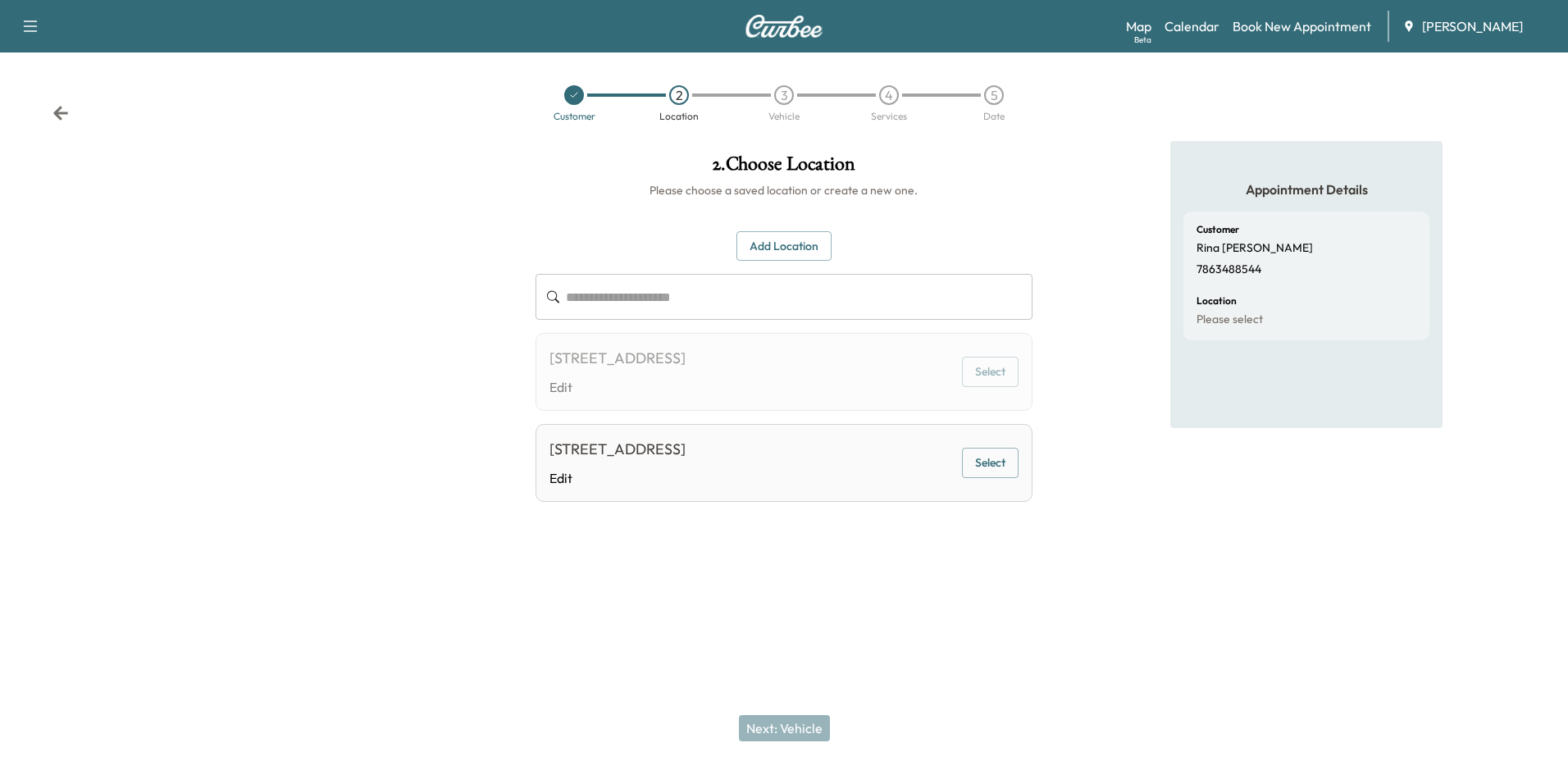
drag, startPoint x: 922, startPoint y: 379, endPoint x: 940, endPoint y: 371, distance: 19.7
click at [922, 377] on div "[STREET_ADDRESS] Edit Select" at bounding box center [783, 372] width 496 height 78
click at [1000, 367] on button "Select" at bounding box center [990, 371] width 56 height 30
click at [806, 254] on button "Add Location" at bounding box center [784, 245] width 95 height 30
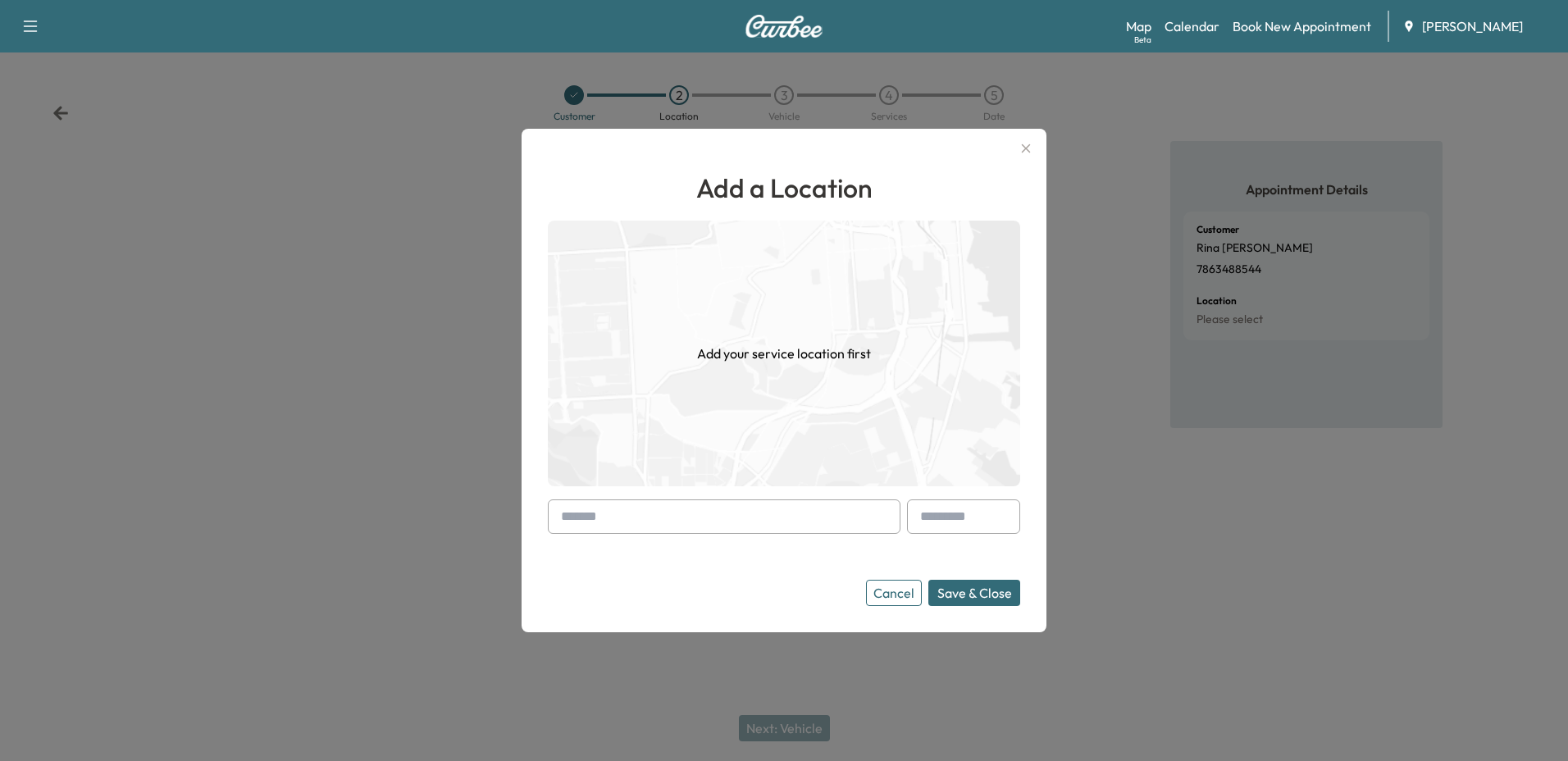
click at [653, 506] on input "text" at bounding box center [724, 516] width 353 height 35
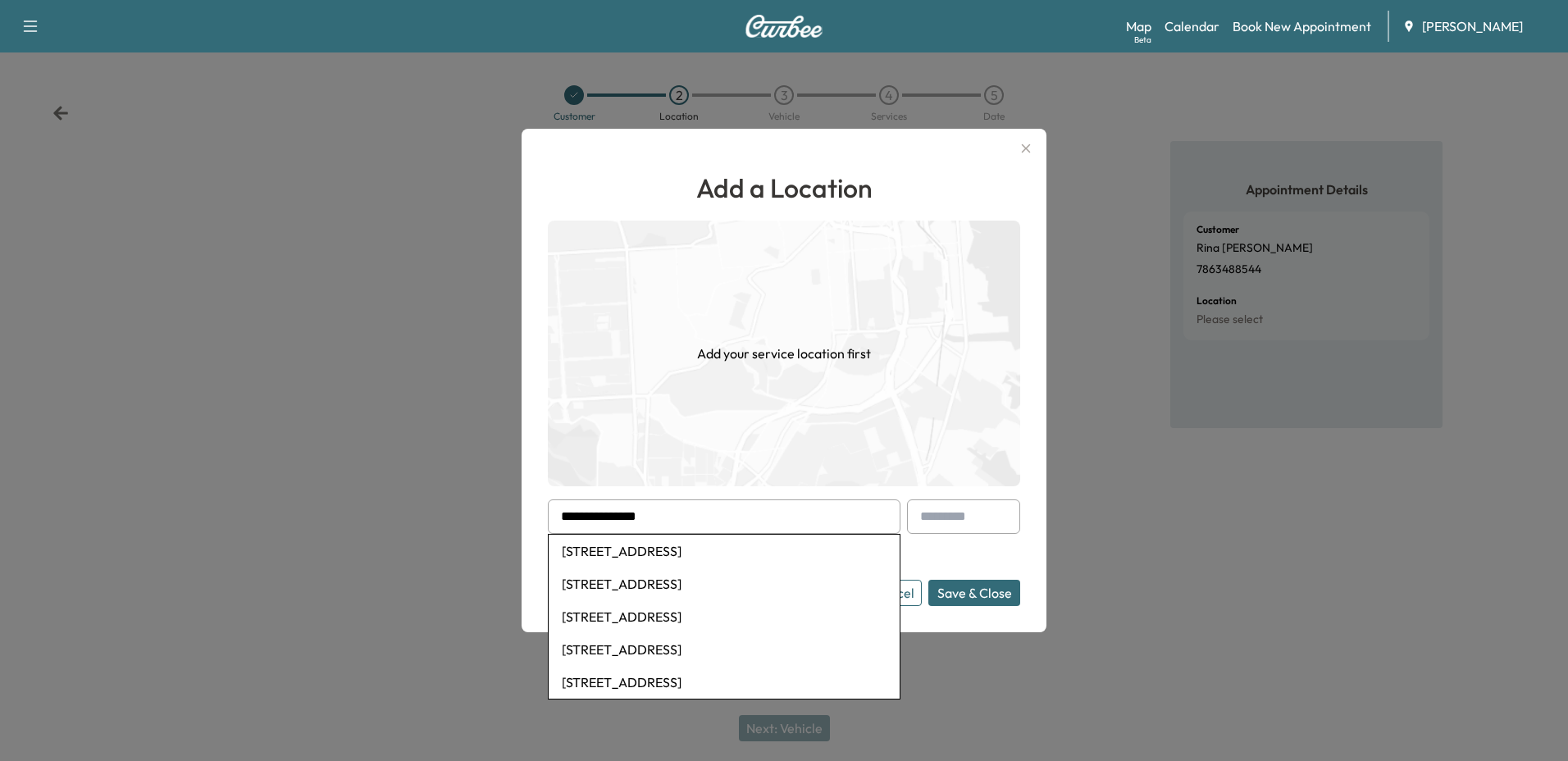
click at [647, 555] on li "[STREET_ADDRESS]" at bounding box center [724, 551] width 351 height 33
type input "**********"
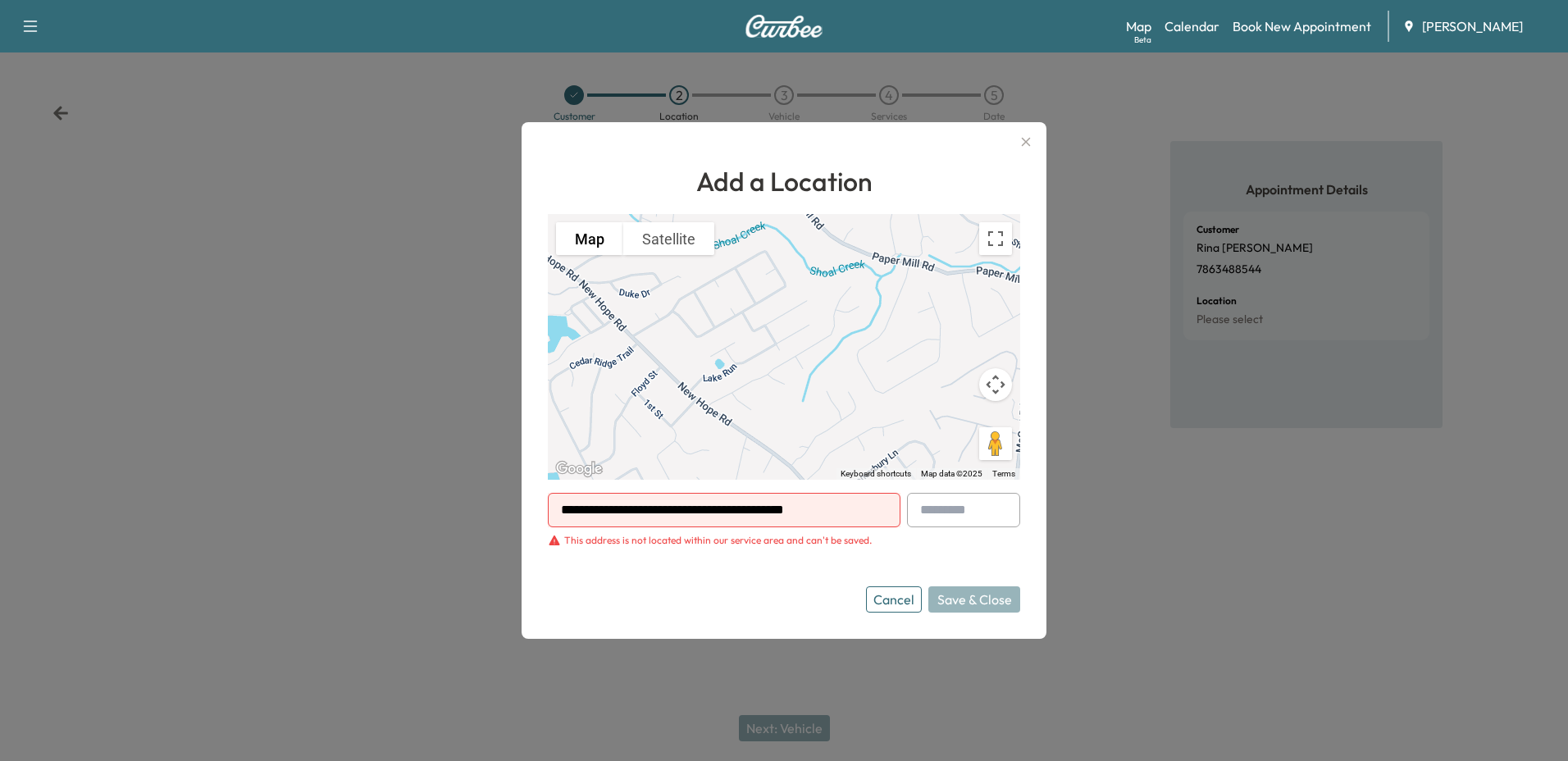
click at [864, 509] on input "**********" at bounding box center [724, 510] width 353 height 35
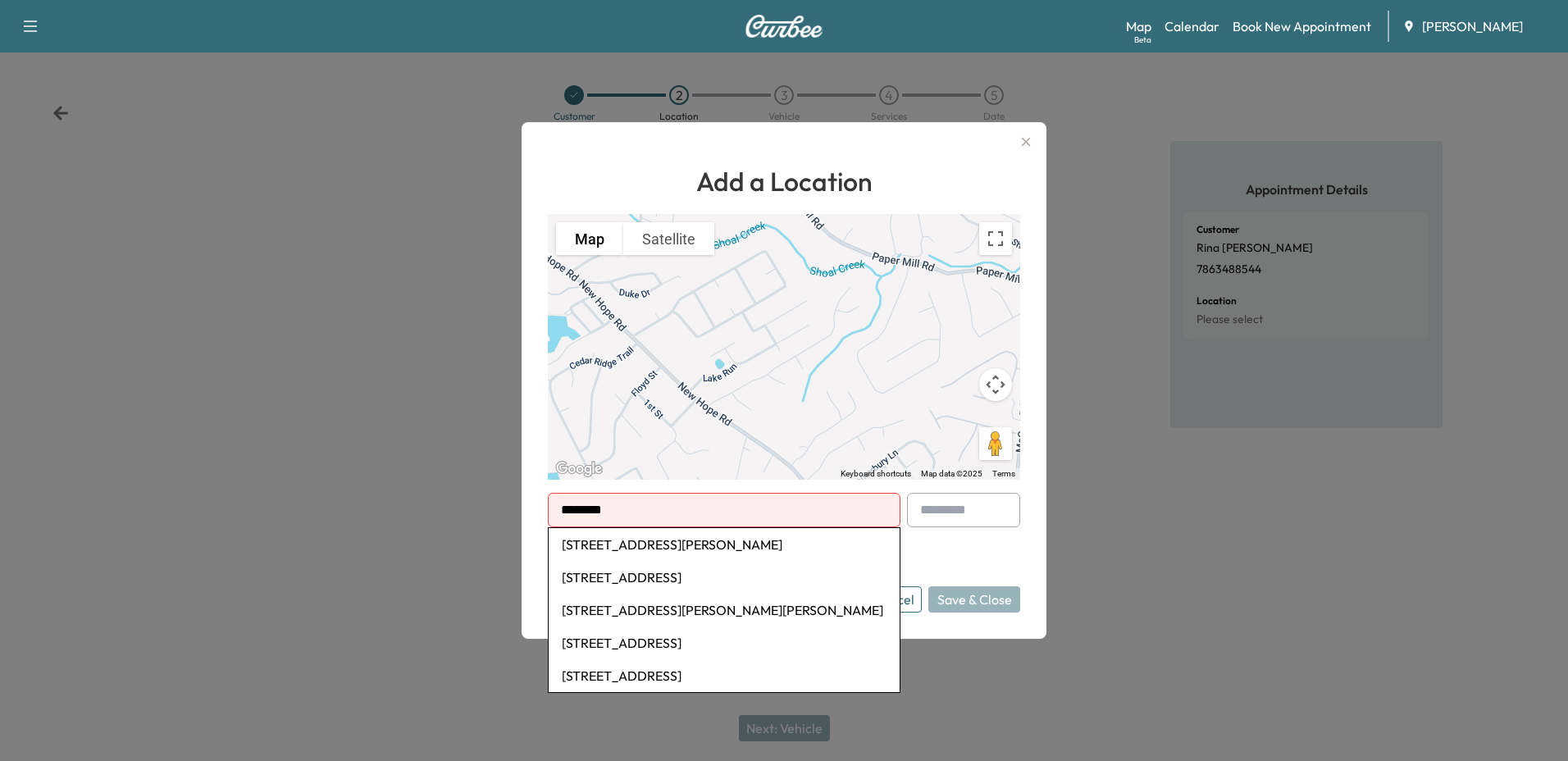
click at [818, 546] on li "[STREET_ADDRESS][PERSON_NAME]" at bounding box center [724, 545] width 351 height 33
type input "**********"
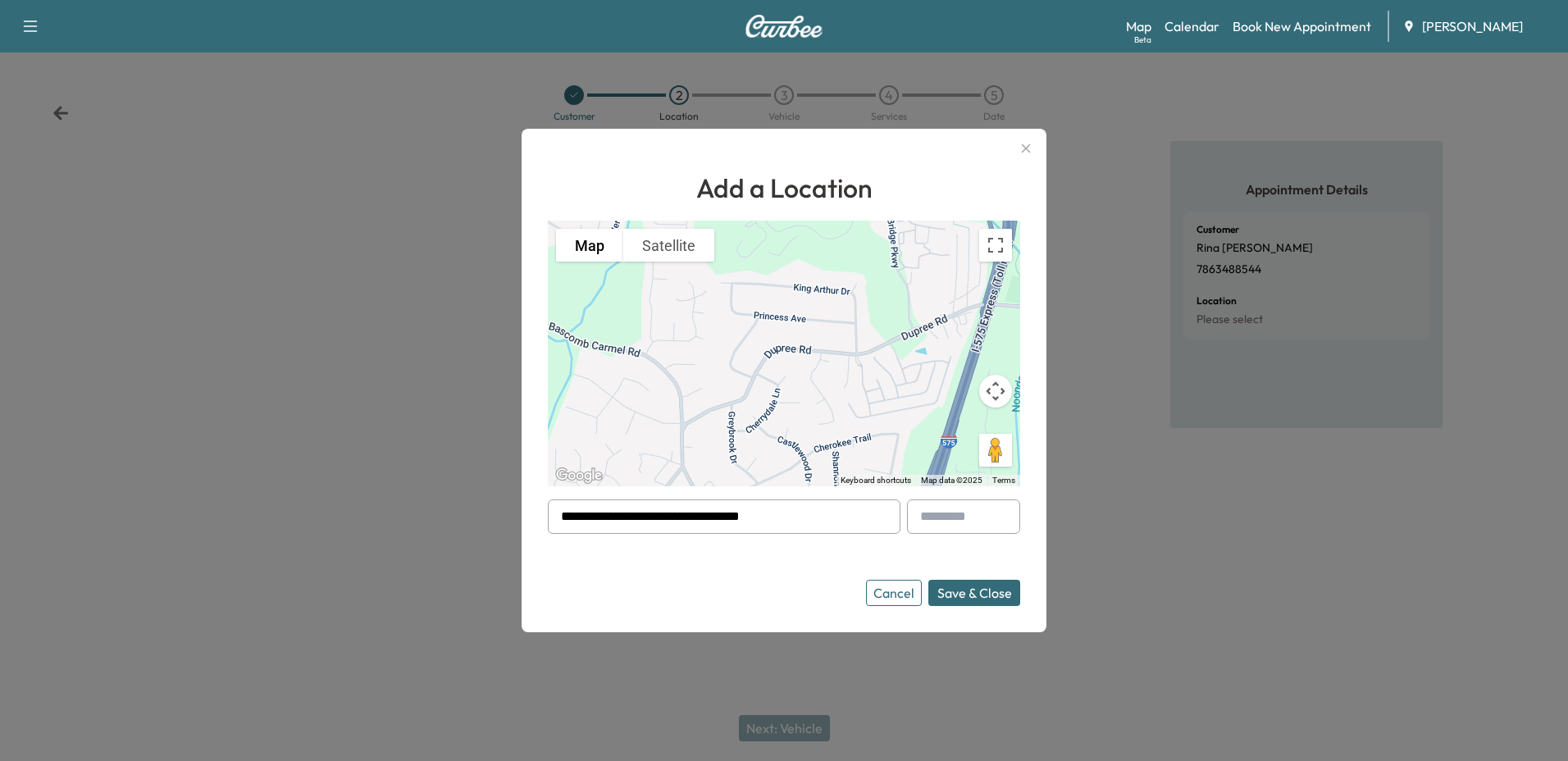
click at [1030, 145] on icon "button" at bounding box center [1026, 149] width 9 height 9
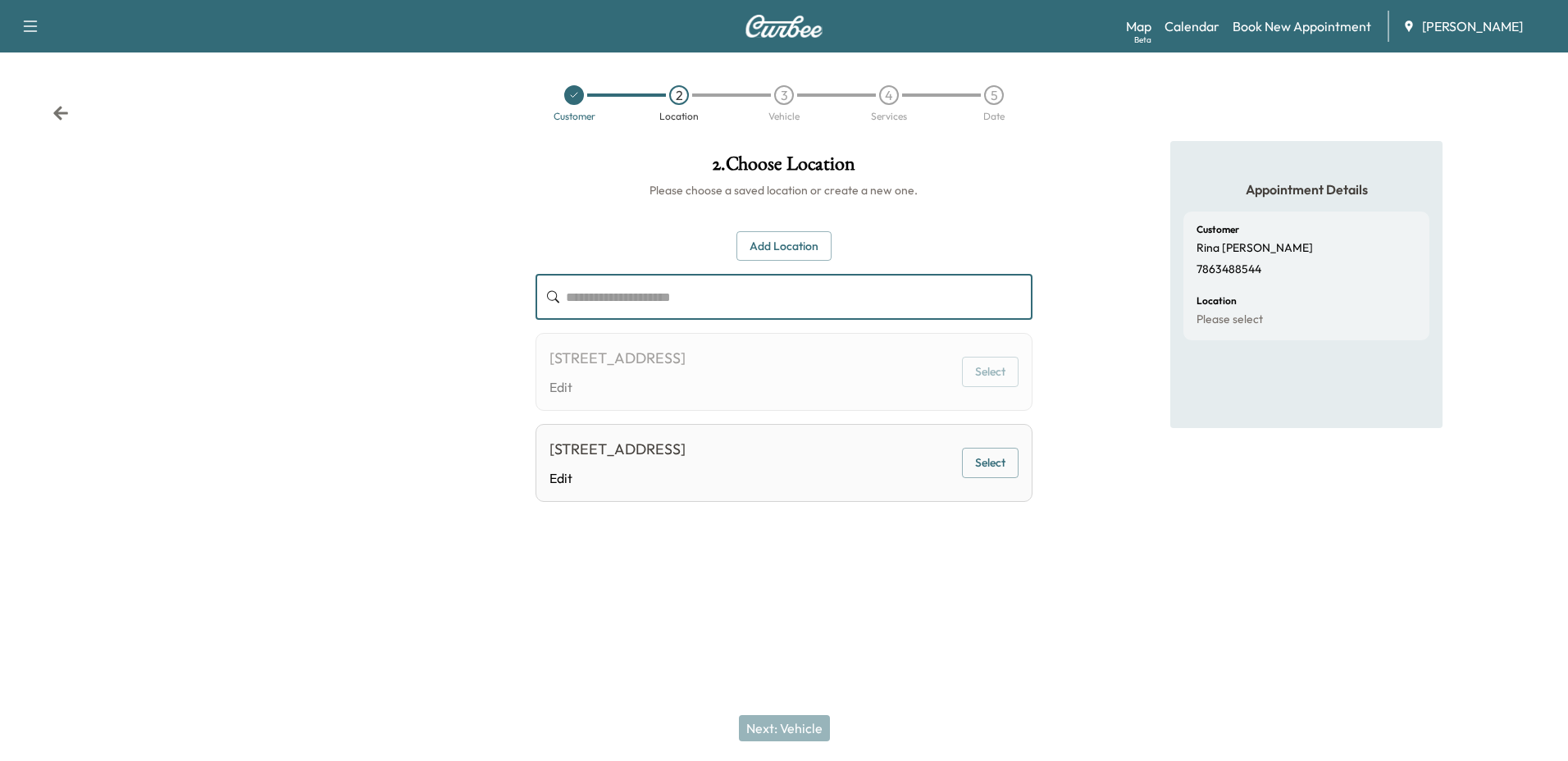
click at [763, 295] on input "text" at bounding box center [799, 296] width 466 height 45
click at [798, 245] on button "Add Location" at bounding box center [784, 245] width 95 height 30
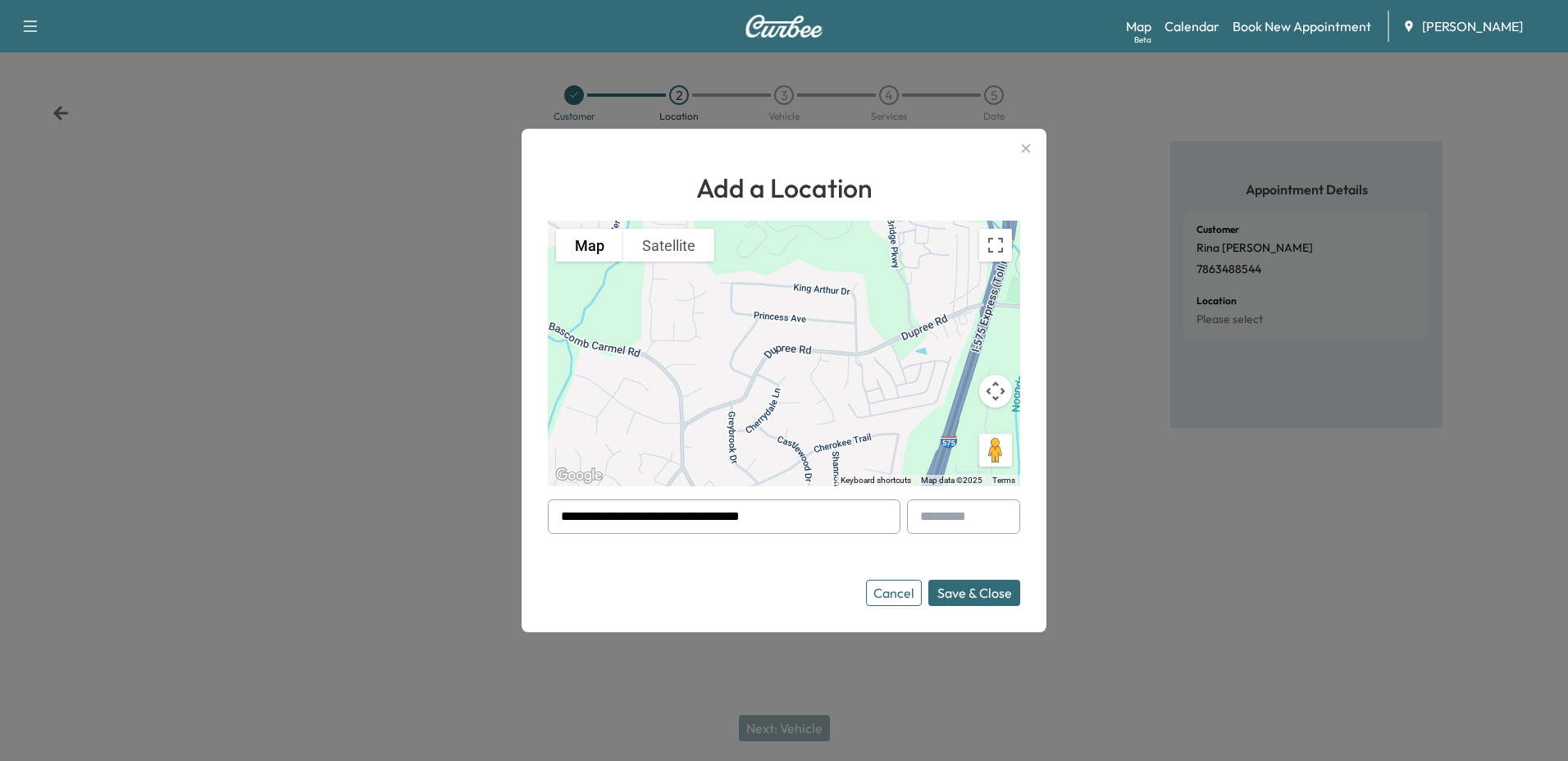
click at [821, 515] on input "**********" at bounding box center [724, 516] width 353 height 35
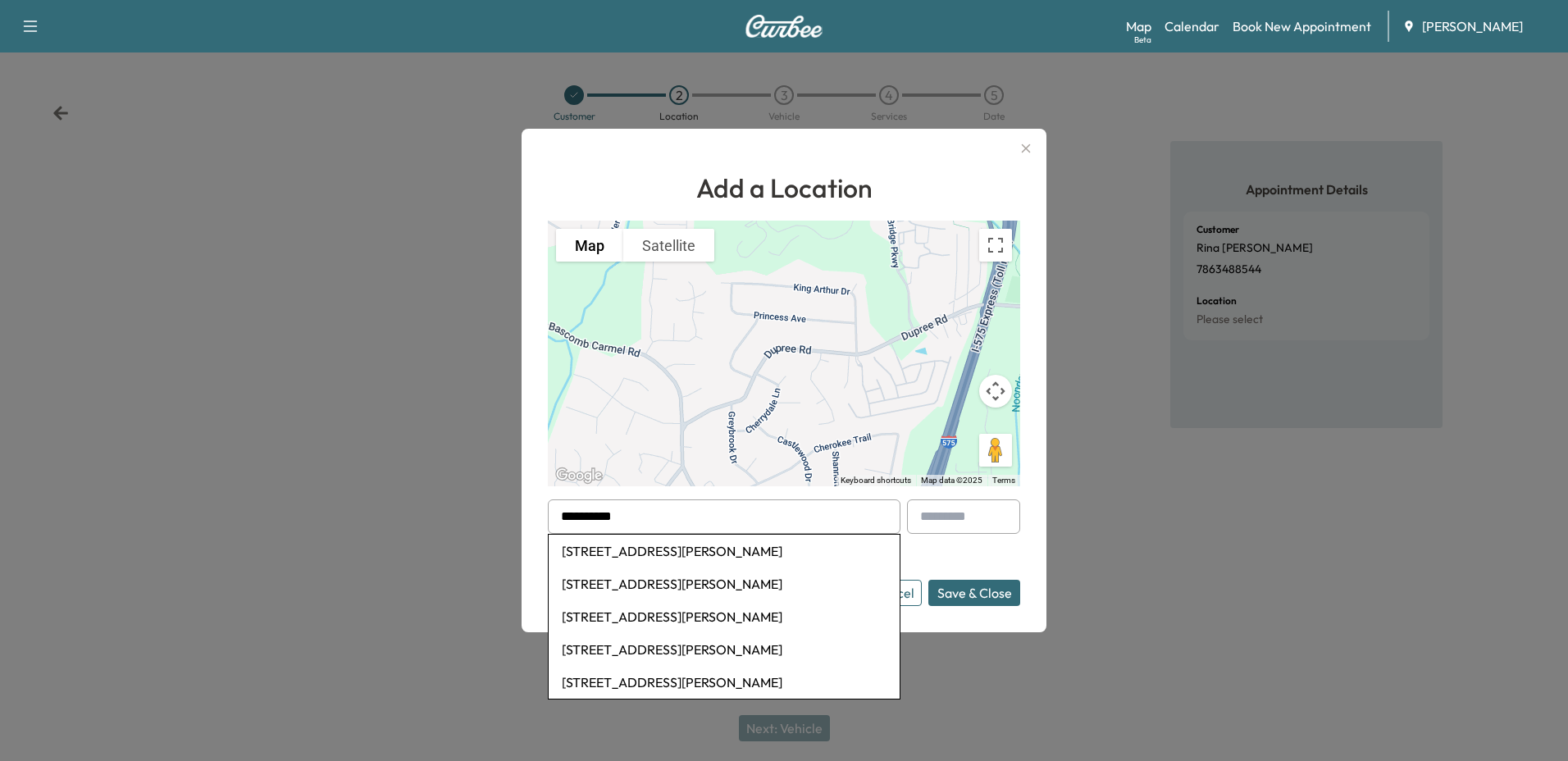
click at [820, 550] on li "[STREET_ADDRESS][PERSON_NAME]" at bounding box center [724, 551] width 351 height 33
type input "**********"
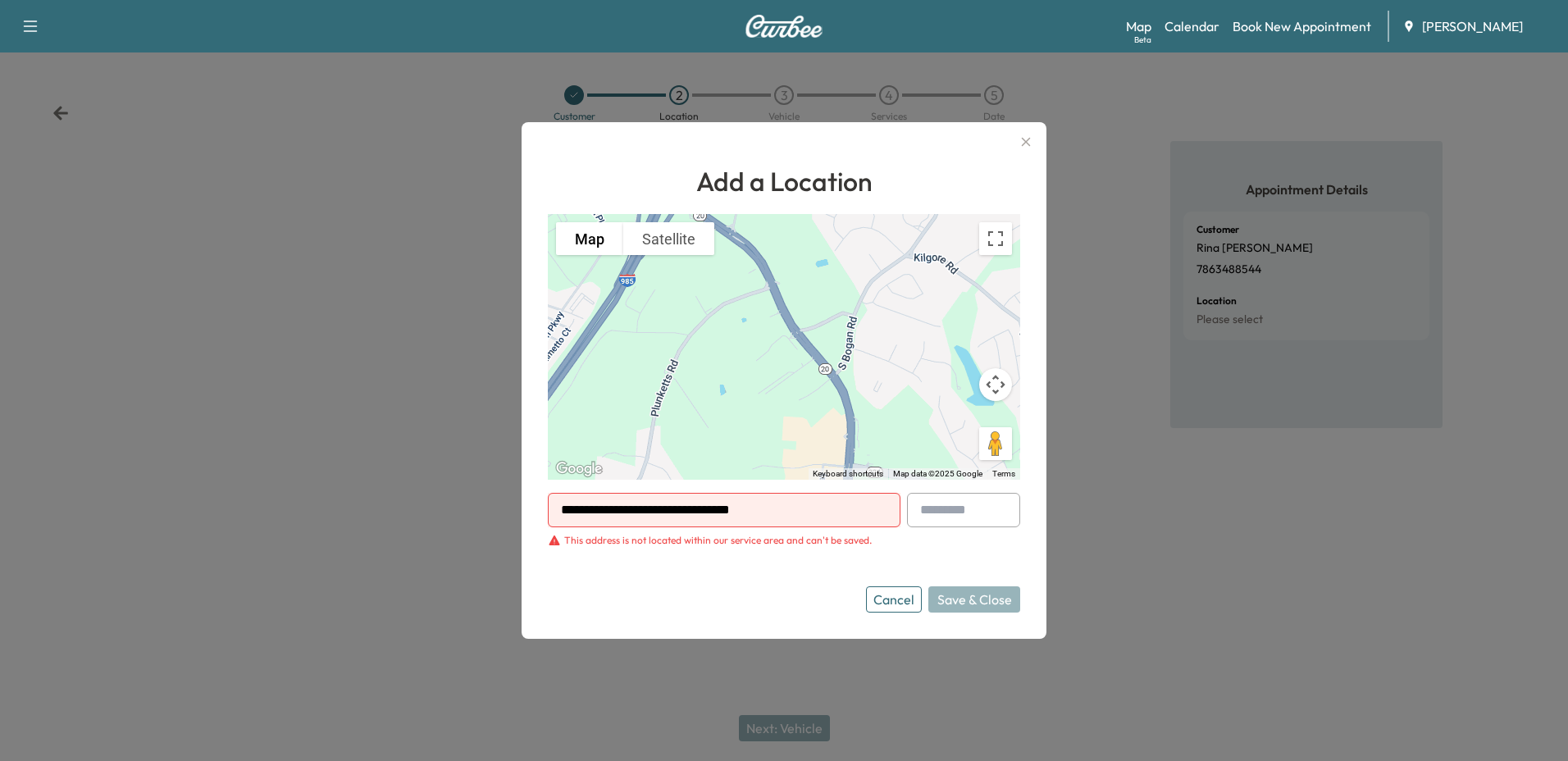
click at [888, 594] on button "Cancel" at bounding box center [893, 599] width 55 height 26
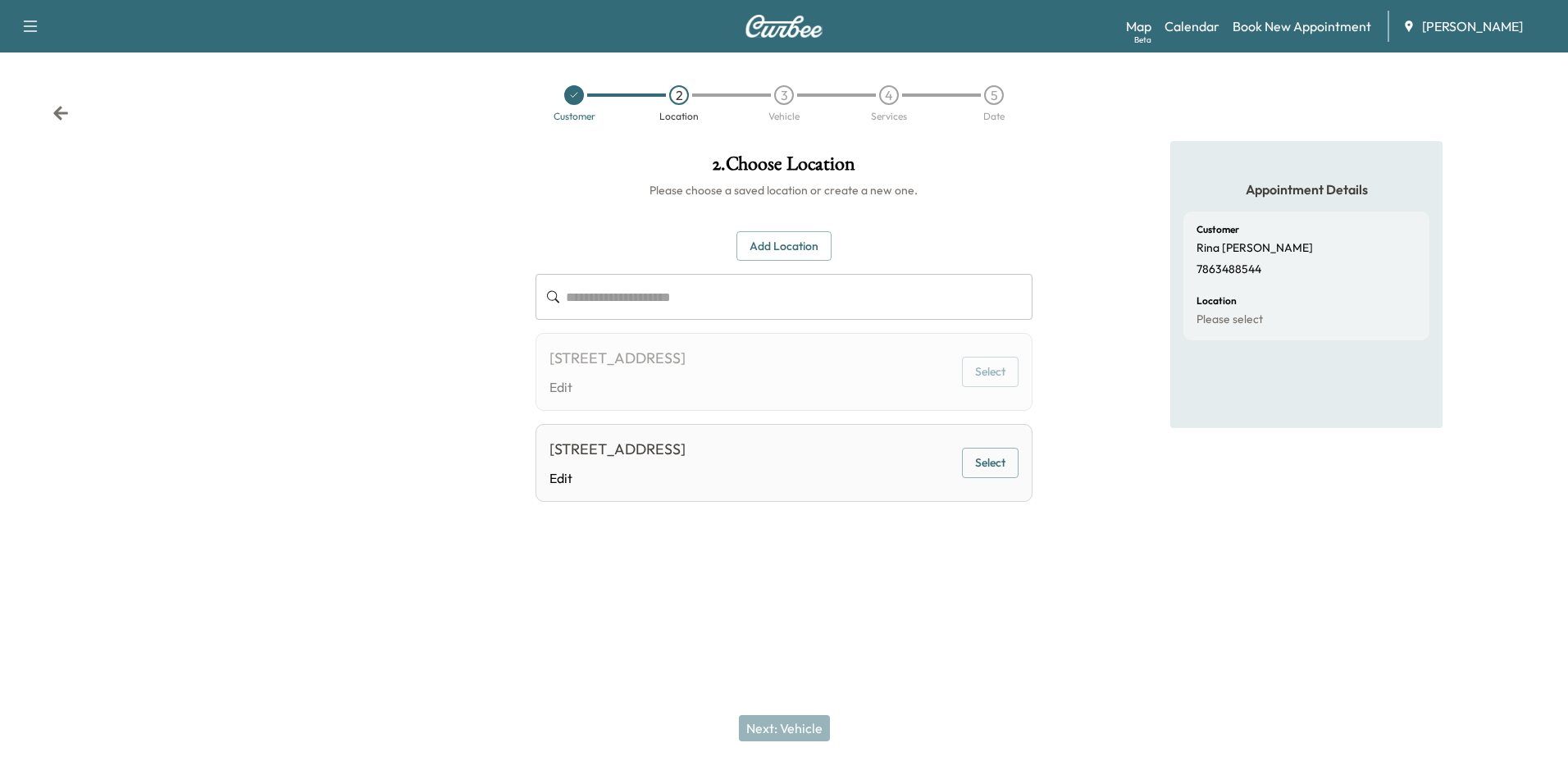
click at [1287, 27] on link "Book New Appointment" at bounding box center [1302, 26] width 138 height 20
click at [1326, 29] on link "Book New Appointment" at bounding box center [1302, 26] width 138 height 20
click at [1321, 27] on link "Book New Appointment" at bounding box center [1302, 26] width 138 height 20
click at [1257, 25] on link "Book New Appointment" at bounding box center [1302, 26] width 138 height 20
click at [1246, 29] on link "Book New Appointment" at bounding box center [1302, 26] width 138 height 20
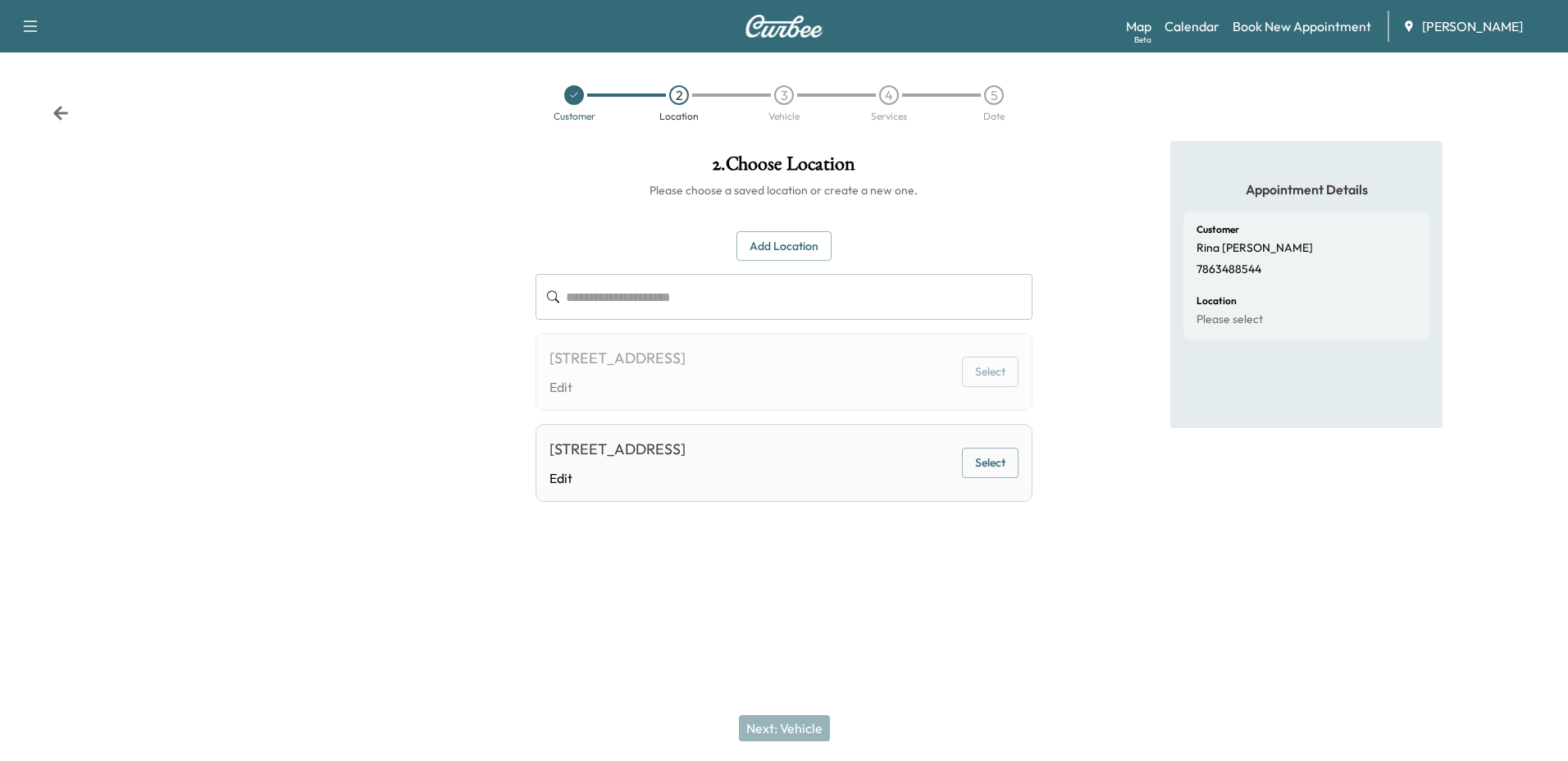
click at [1184, 27] on link "Calendar" at bounding box center [1191, 26] width 55 height 20
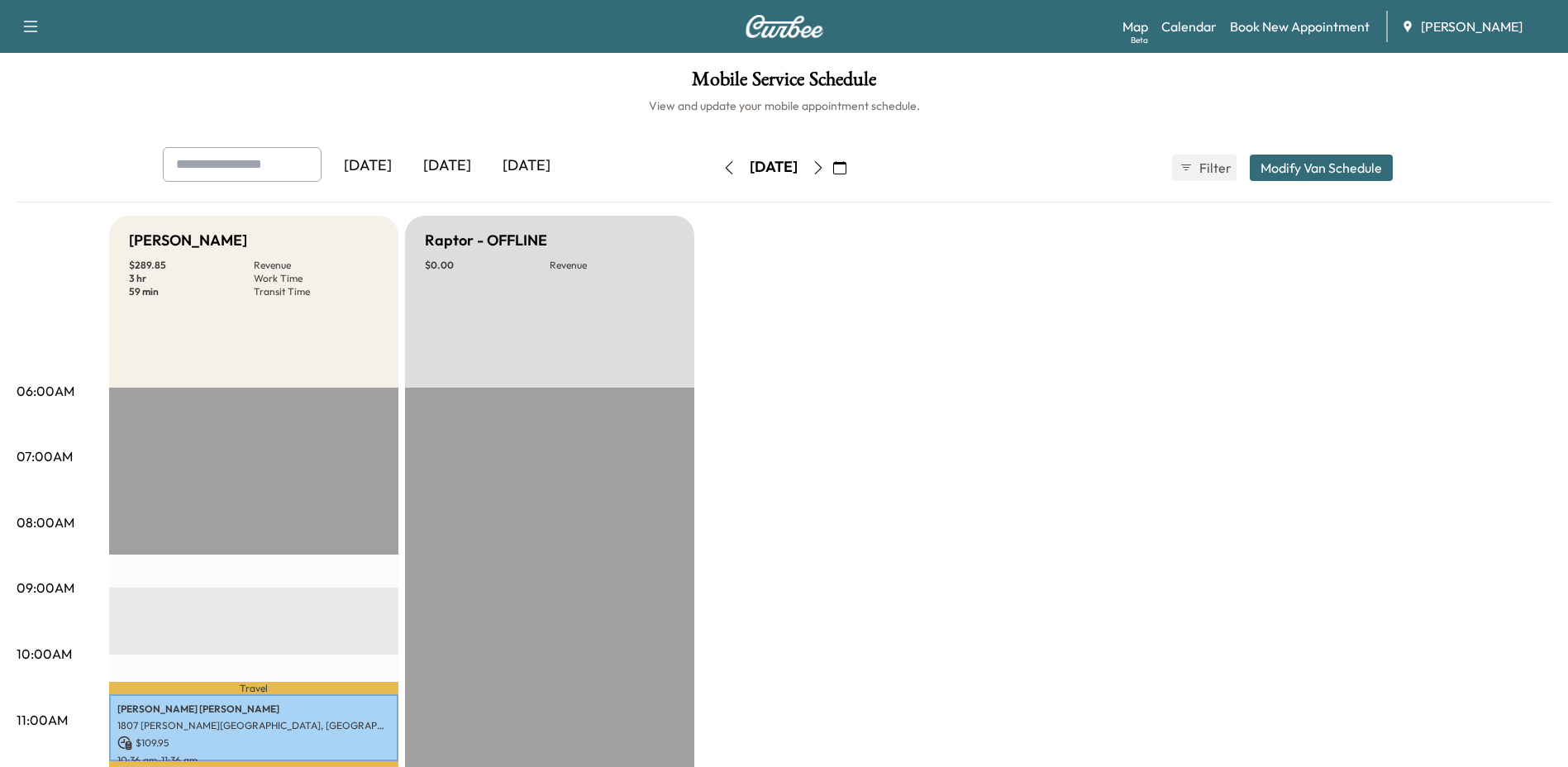
click at [1298, 161] on button "Modify Van Schedule" at bounding box center [1321, 168] width 143 height 27
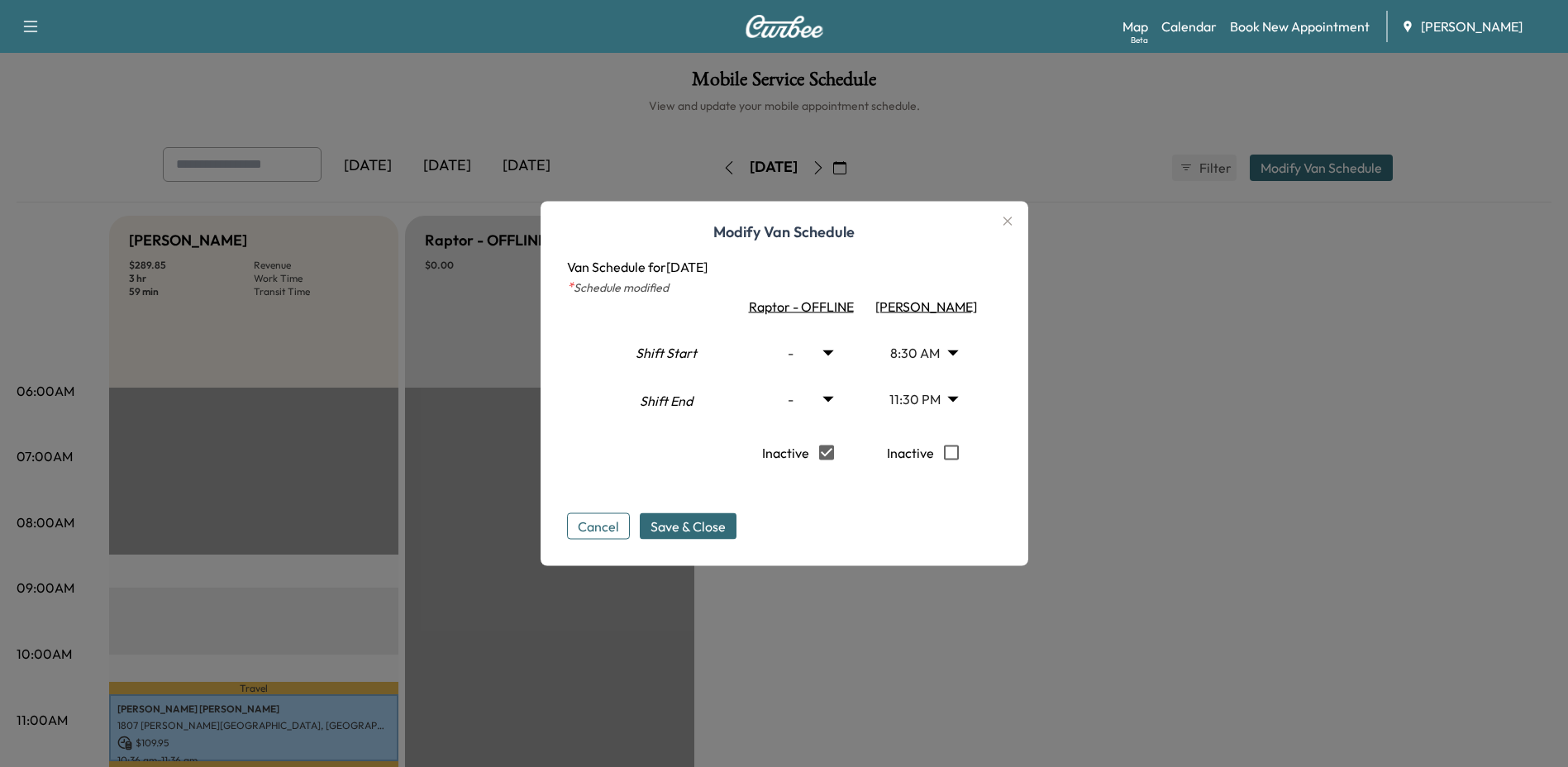
click at [1013, 223] on icon "button" at bounding box center [1008, 222] width 20 height 20
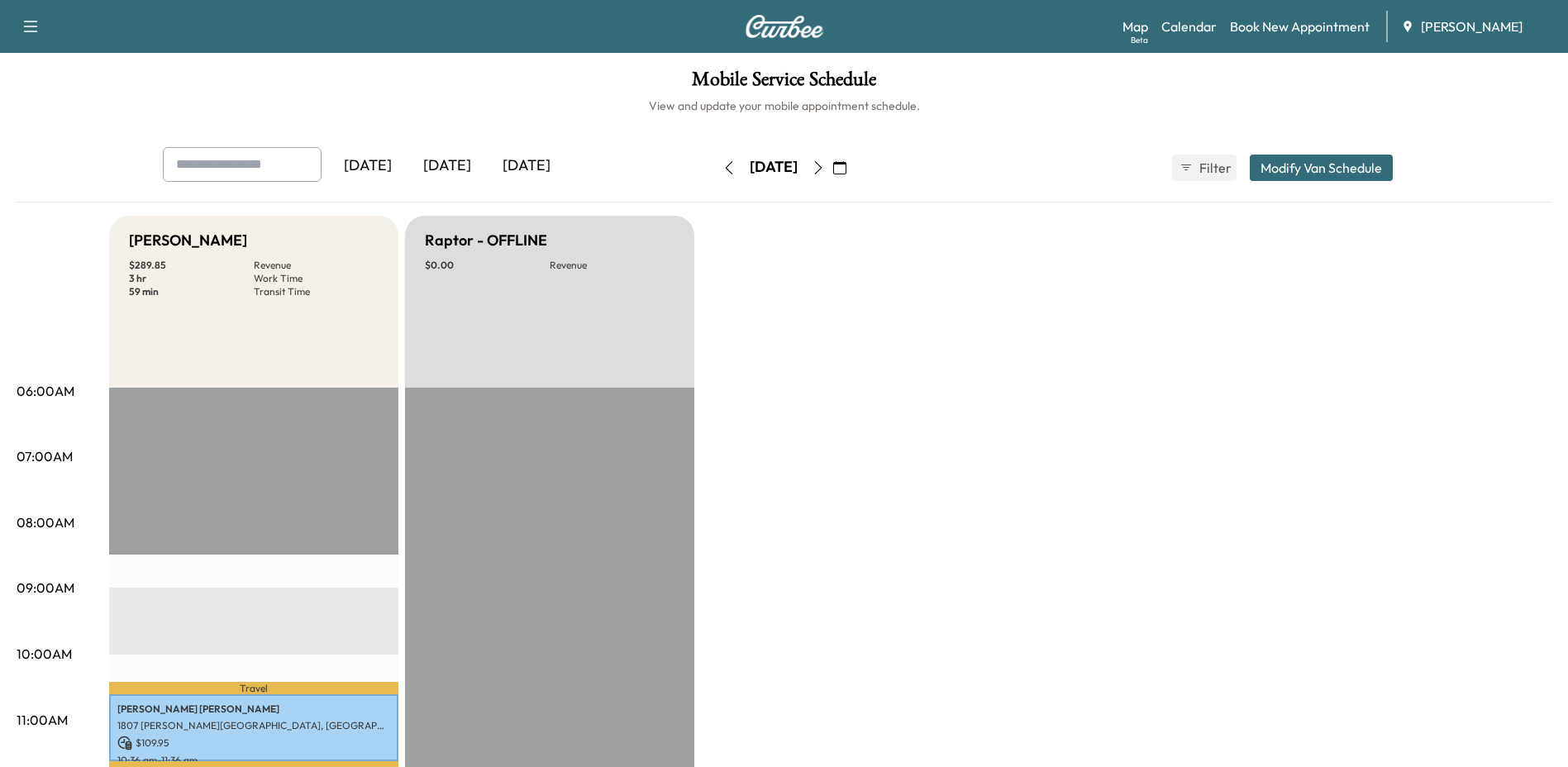
click at [1256, 19] on link "Book New Appointment" at bounding box center [1300, 27] width 139 height 20
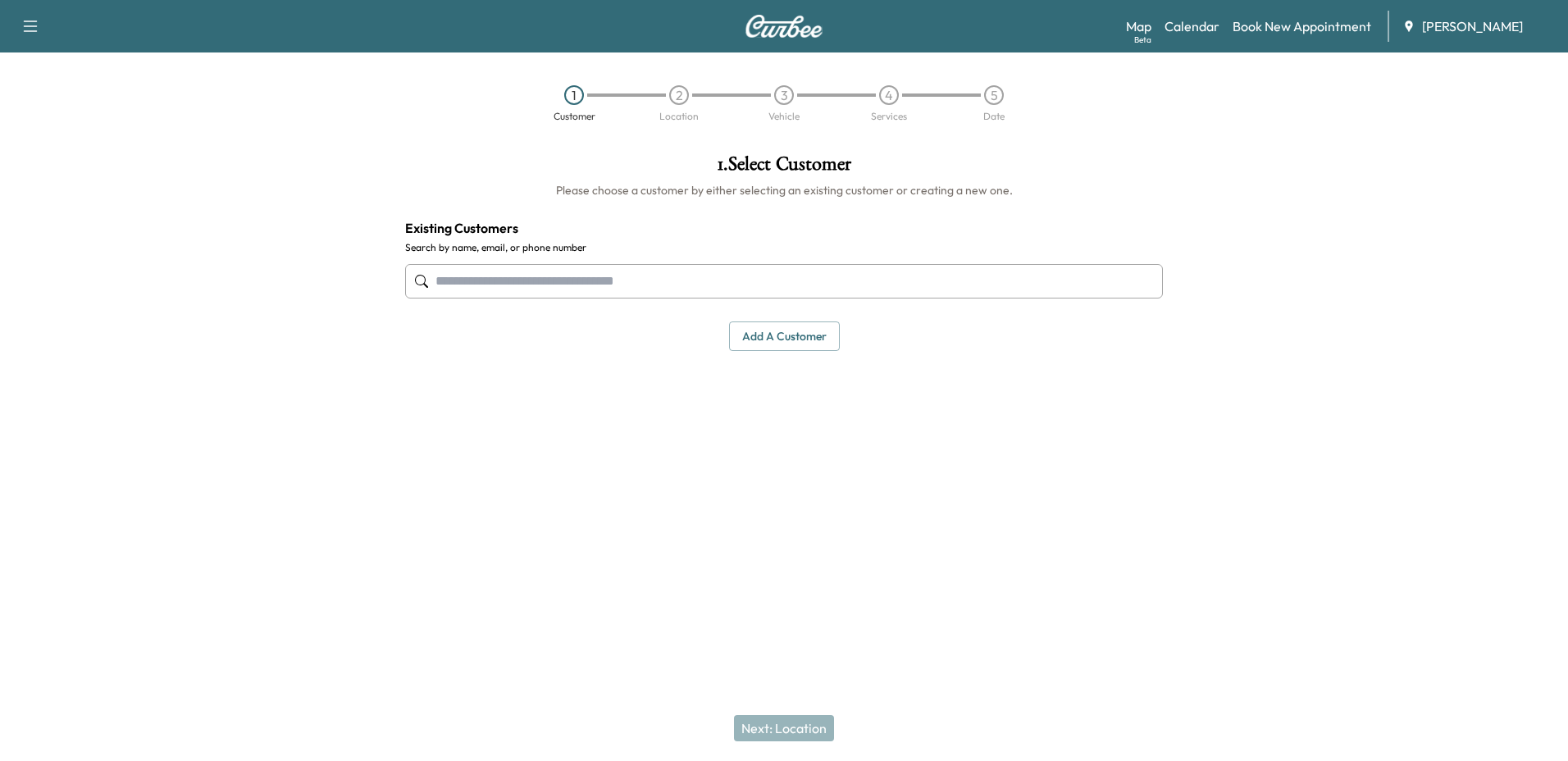
click at [641, 275] on input "text" at bounding box center [783, 281] width 758 height 35
click at [498, 272] on input "text" at bounding box center [783, 281] width 758 height 35
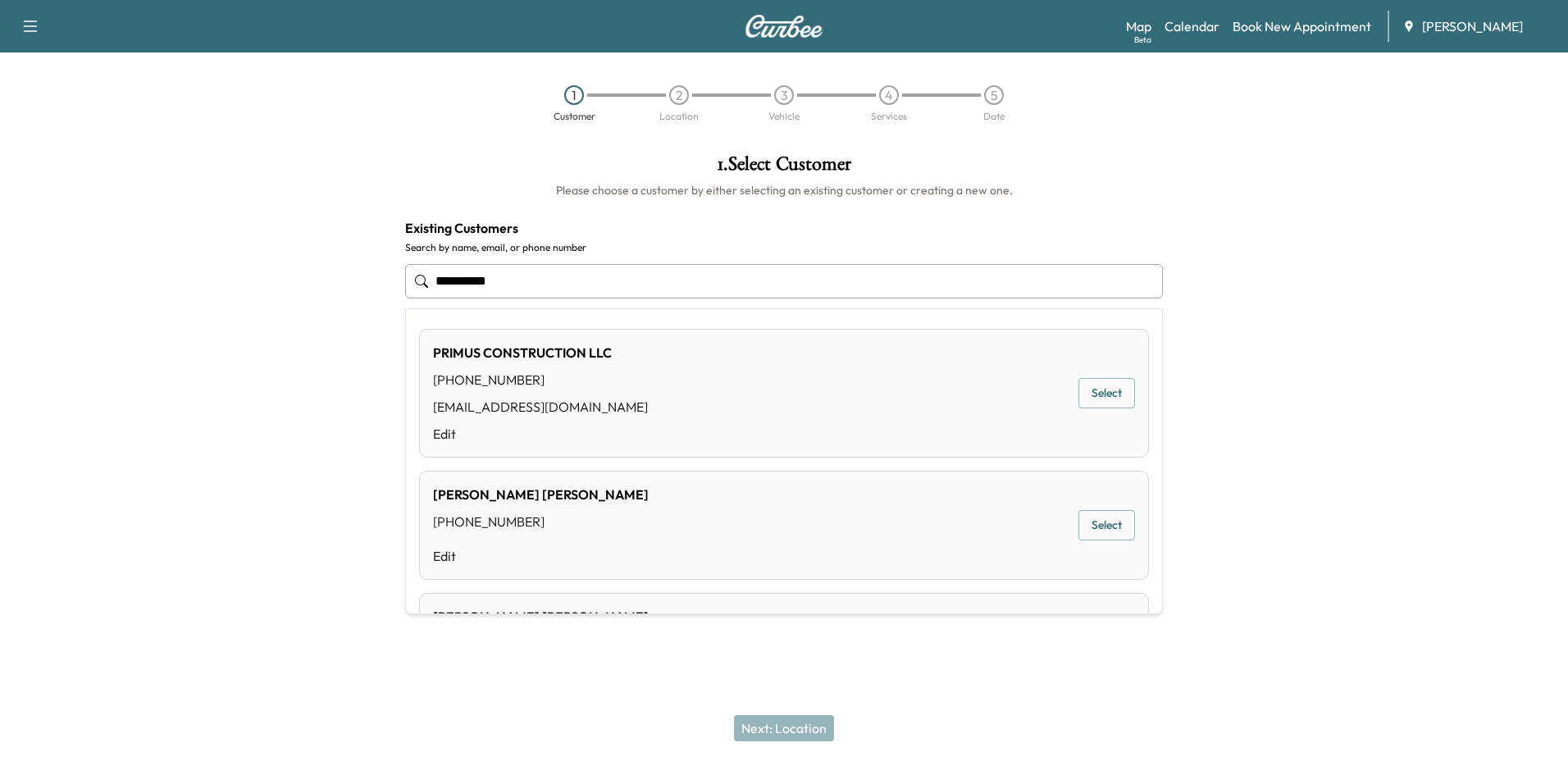
click at [1087, 400] on button "Select" at bounding box center [1107, 393] width 56 height 30
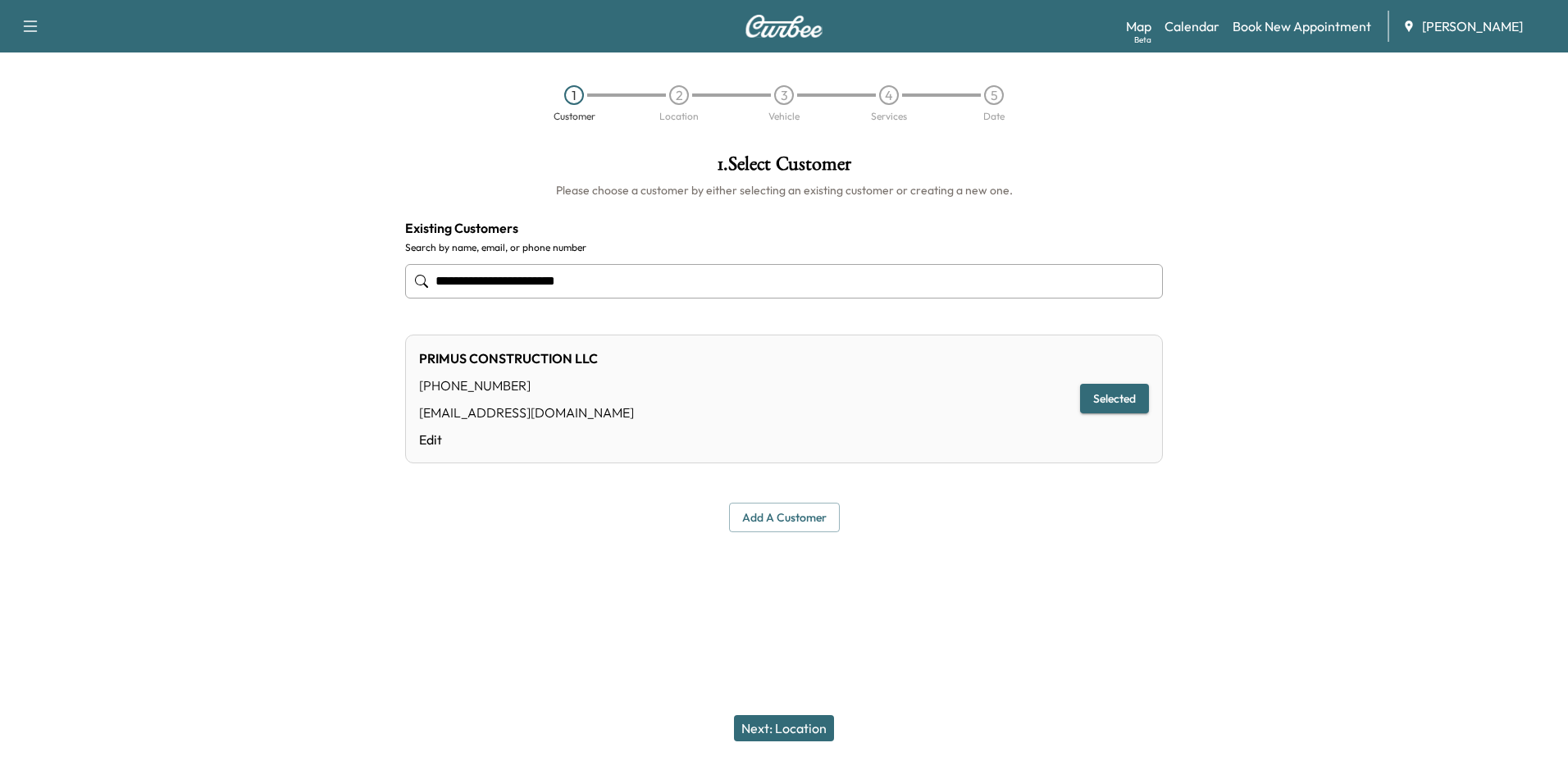
type input "**********"
click at [808, 727] on button "Next: Location" at bounding box center [784, 727] width 100 height 26
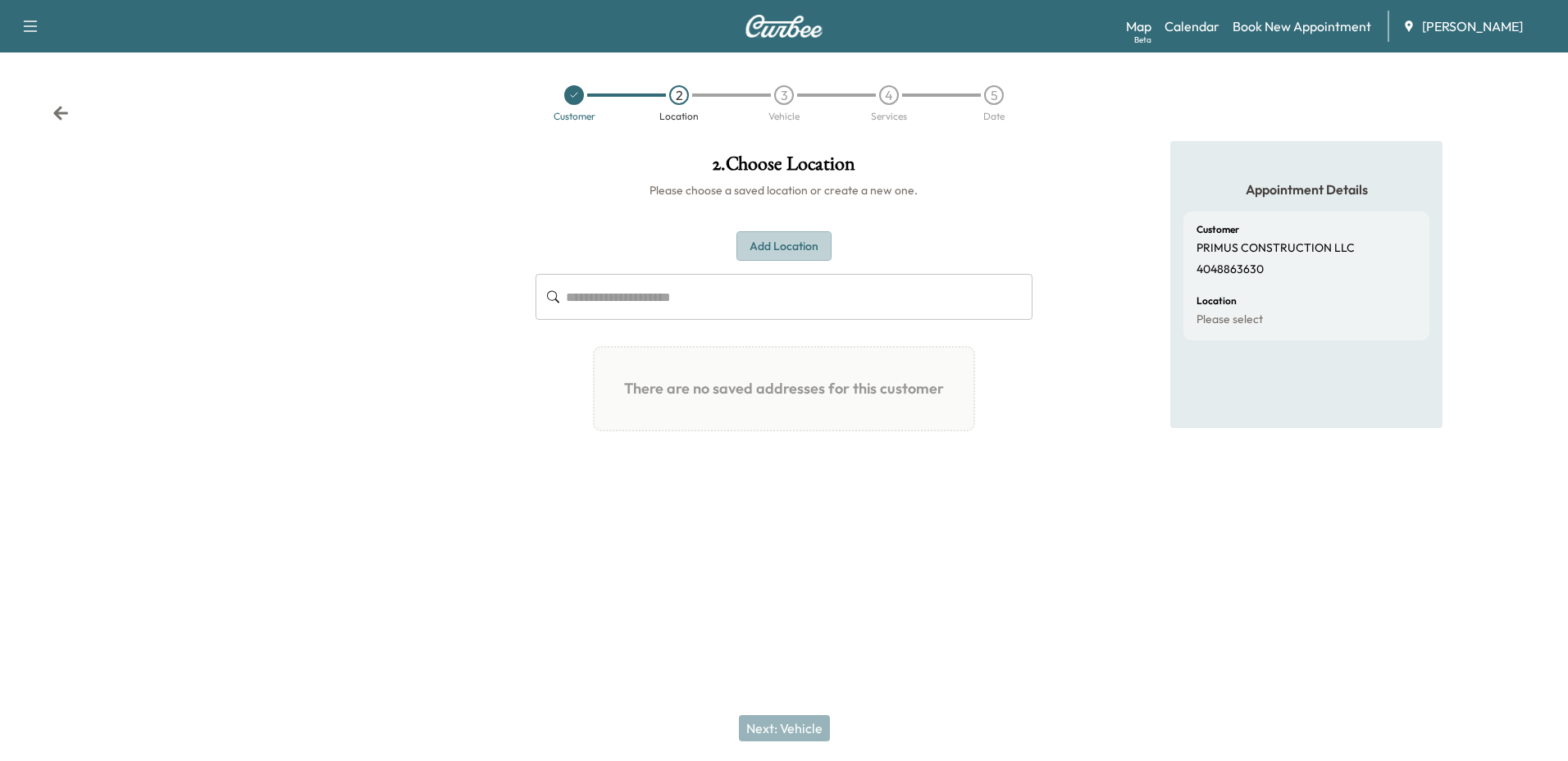
click at [794, 247] on button "Add Location" at bounding box center [784, 245] width 95 height 30
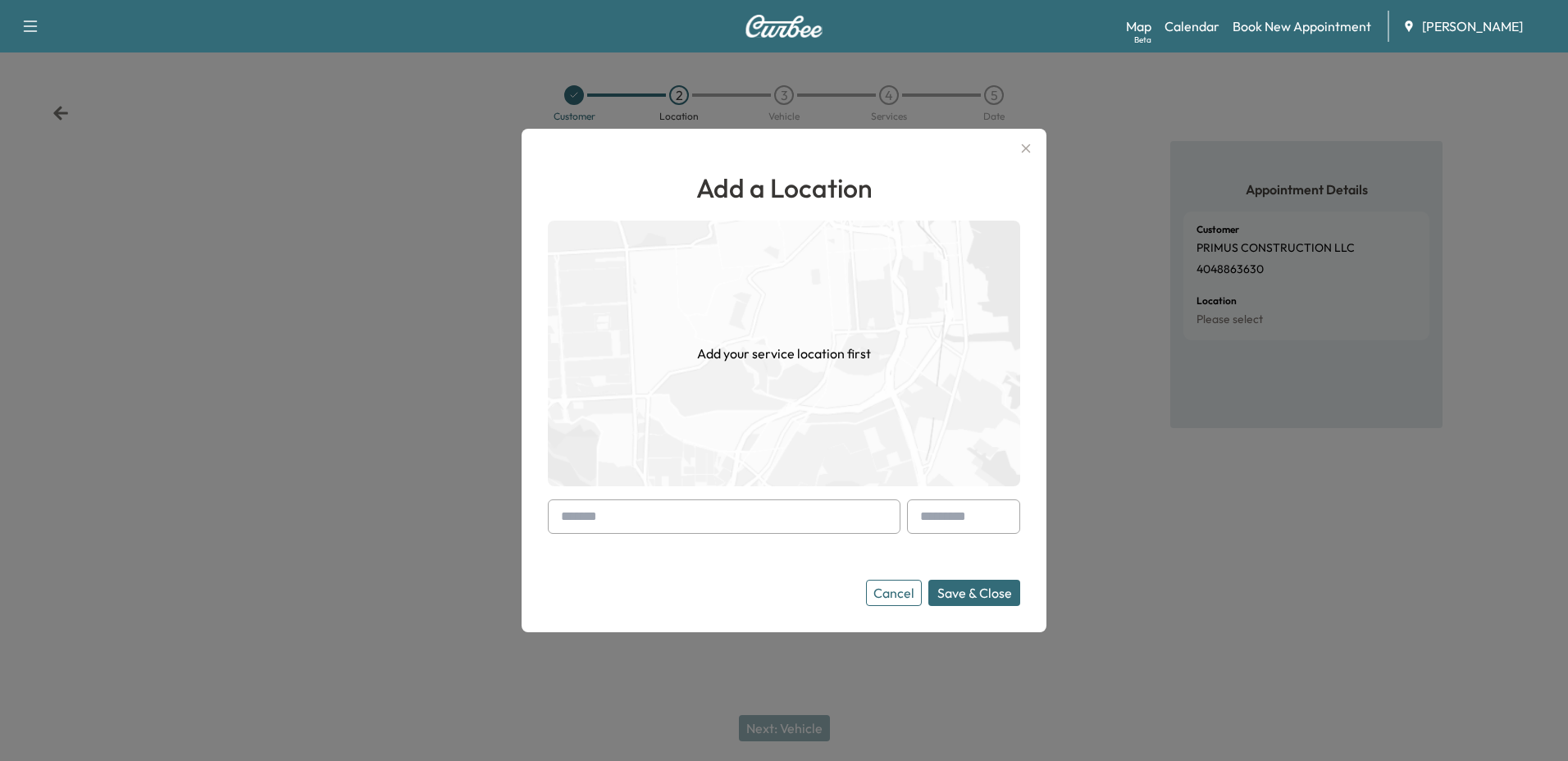
click at [740, 518] on input "text" at bounding box center [724, 516] width 353 height 35
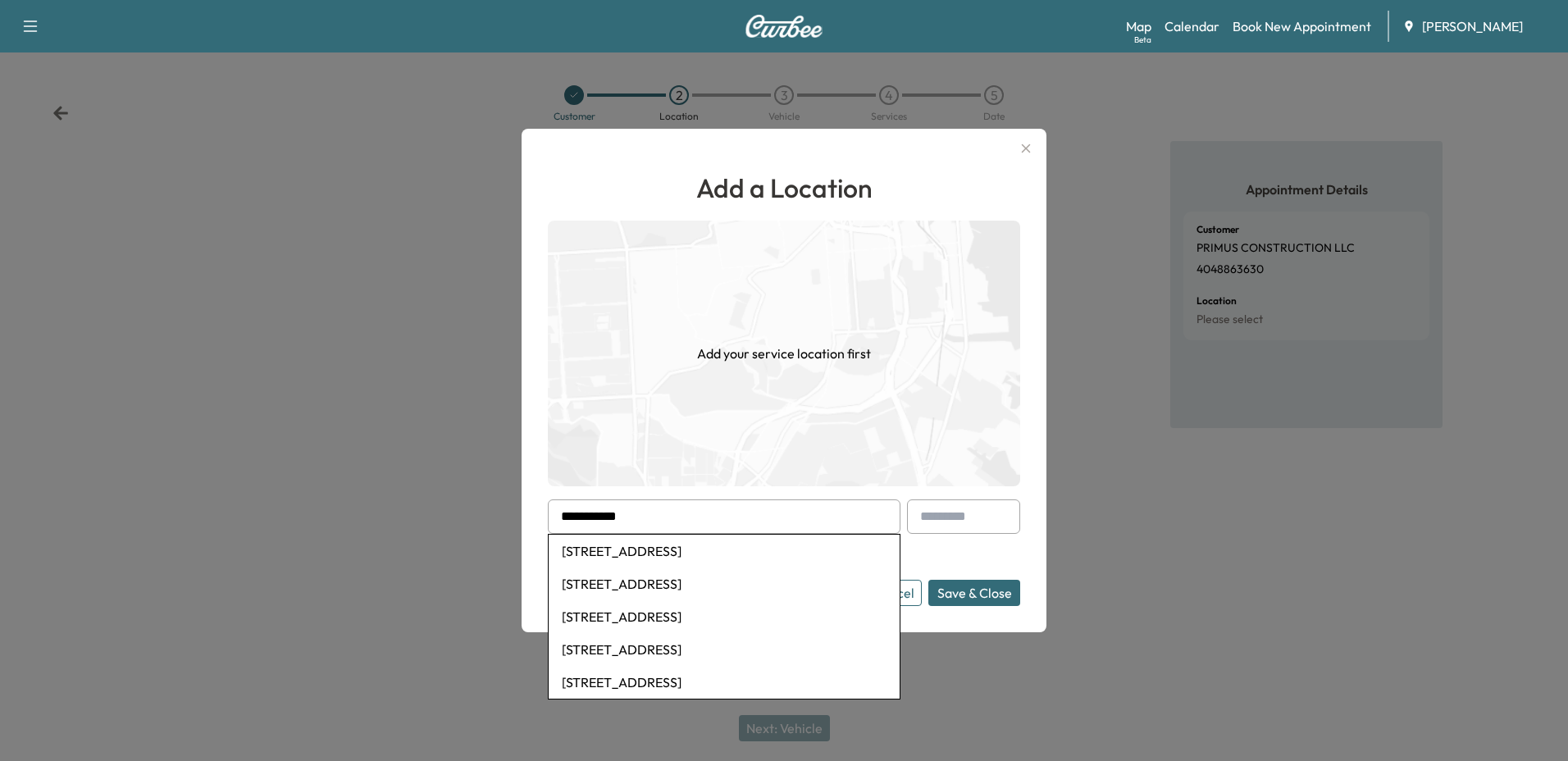
click at [746, 563] on li "[STREET_ADDRESS]" at bounding box center [724, 551] width 351 height 33
type input "**********"
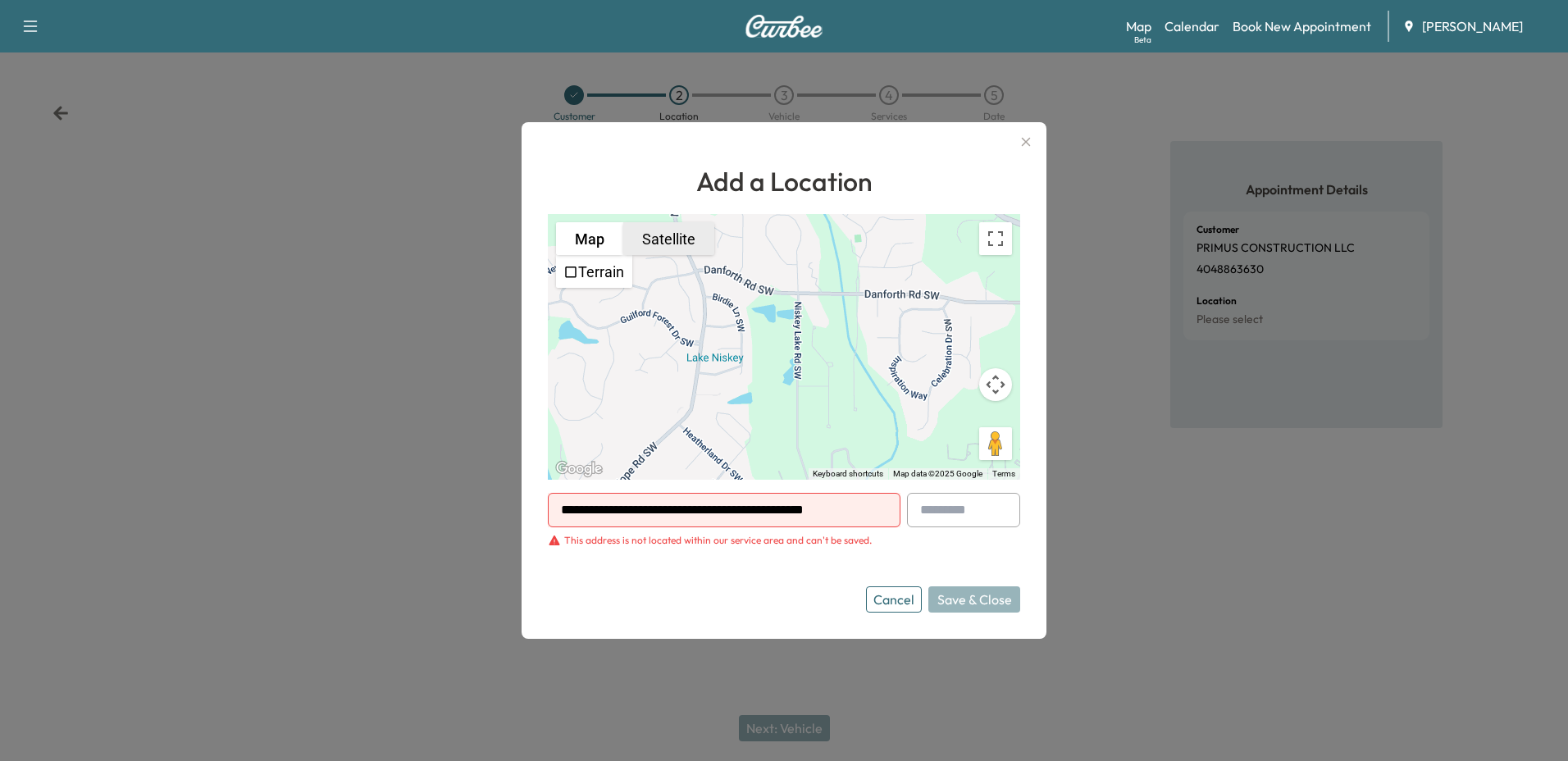
click at [658, 239] on button "Satellite" at bounding box center [668, 238] width 91 height 33
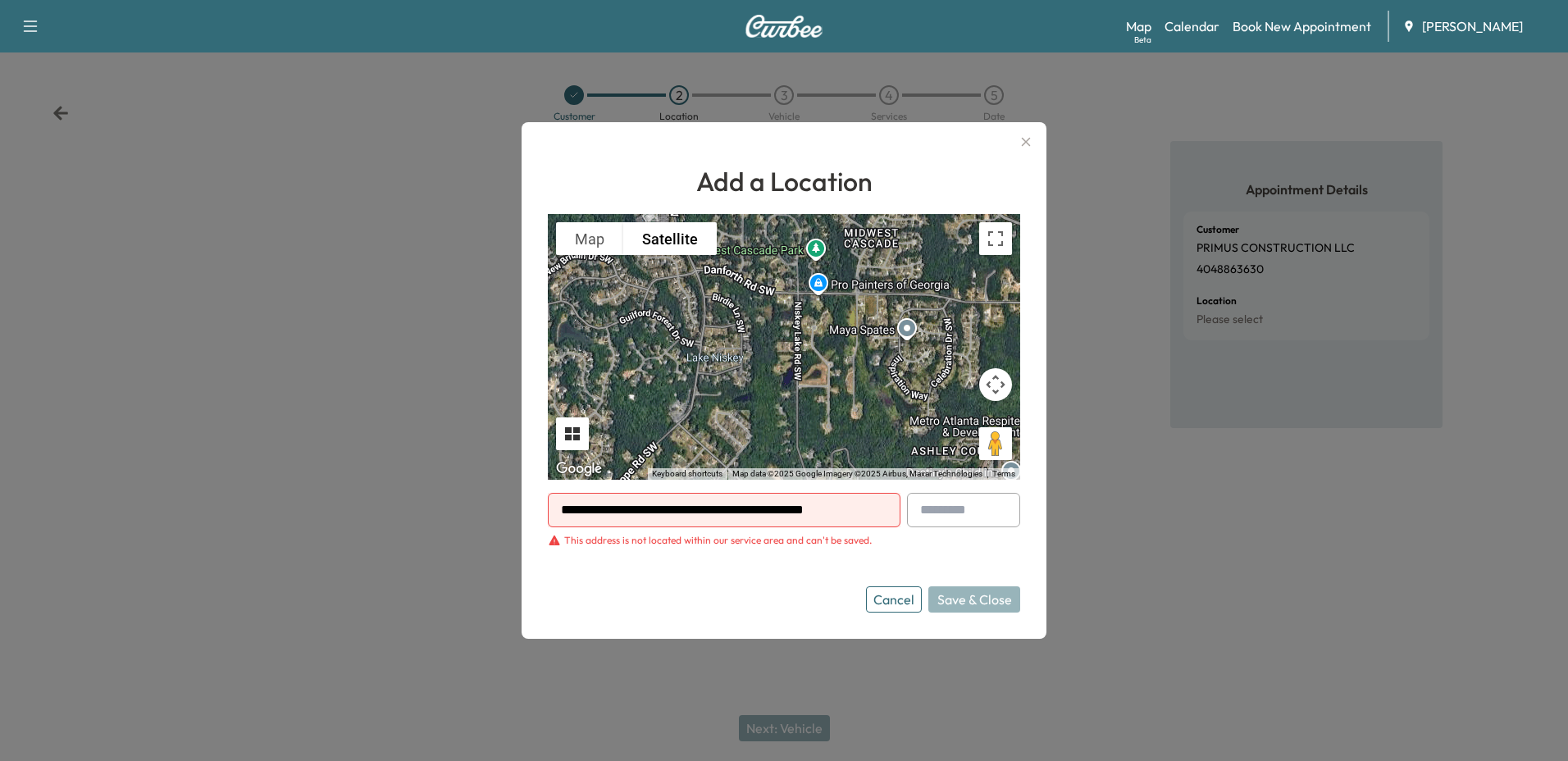
click at [563, 438] on button "Tilt map" at bounding box center [572, 434] width 33 height 33
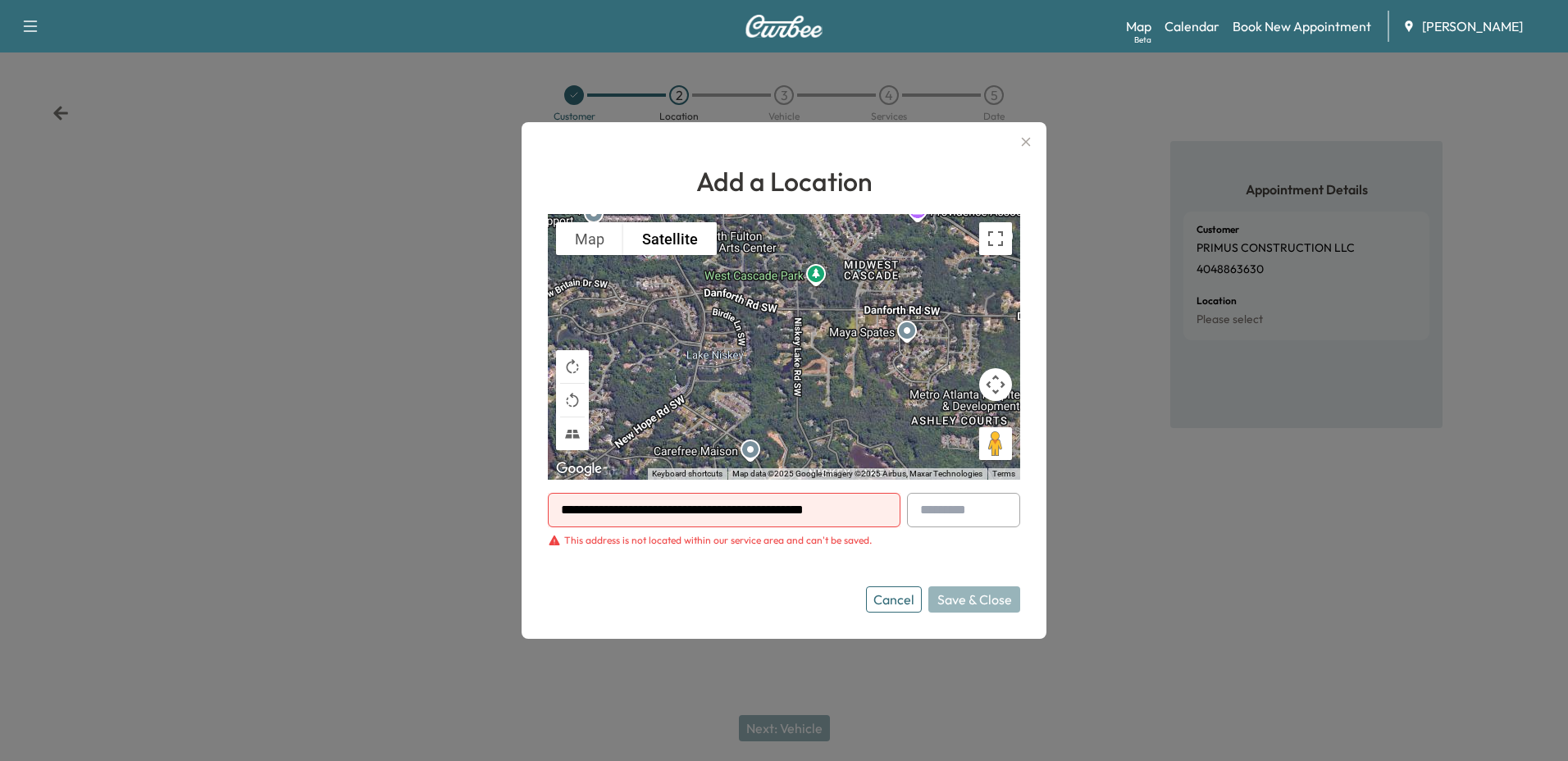
drag, startPoint x: 742, startPoint y: 333, endPoint x: 633, endPoint y: 380, distance: 118.7
click at [930, 408] on div "To activate drag with keyboard, press Alt + Enter. Once in keyboard drag state,…" at bounding box center [783, 346] width 472 height 265
click at [576, 366] on button "Rotate map clockwise" at bounding box center [572, 366] width 33 height 33
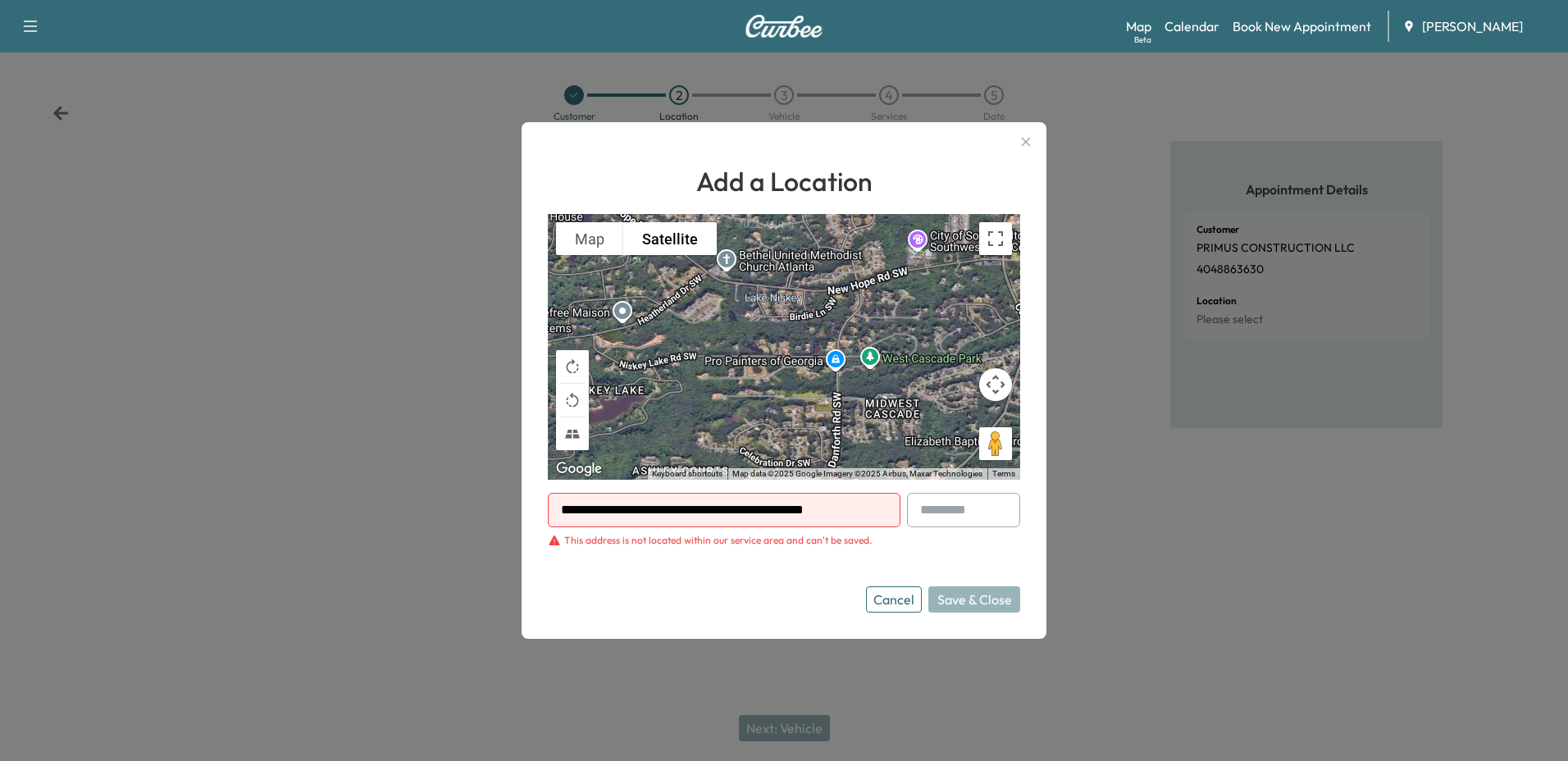
click at [1000, 387] on button "Map camera controls" at bounding box center [996, 385] width 33 height 33
click at [1024, 139] on icon "button" at bounding box center [1026, 142] width 9 height 9
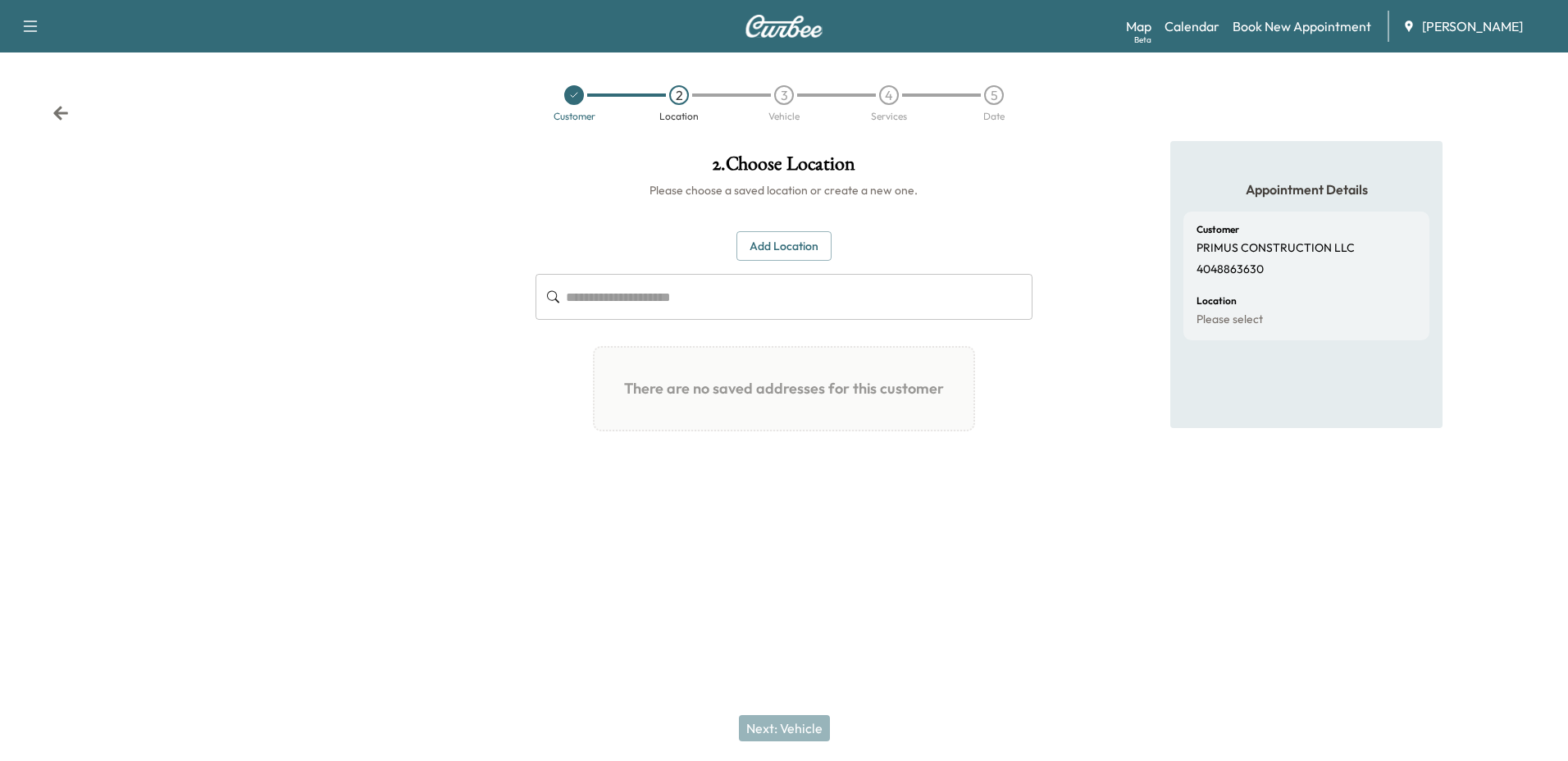
click at [1283, 26] on link "Book New Appointment" at bounding box center [1302, 26] width 138 height 20
click at [790, 245] on button "Add Location" at bounding box center [784, 245] width 95 height 30
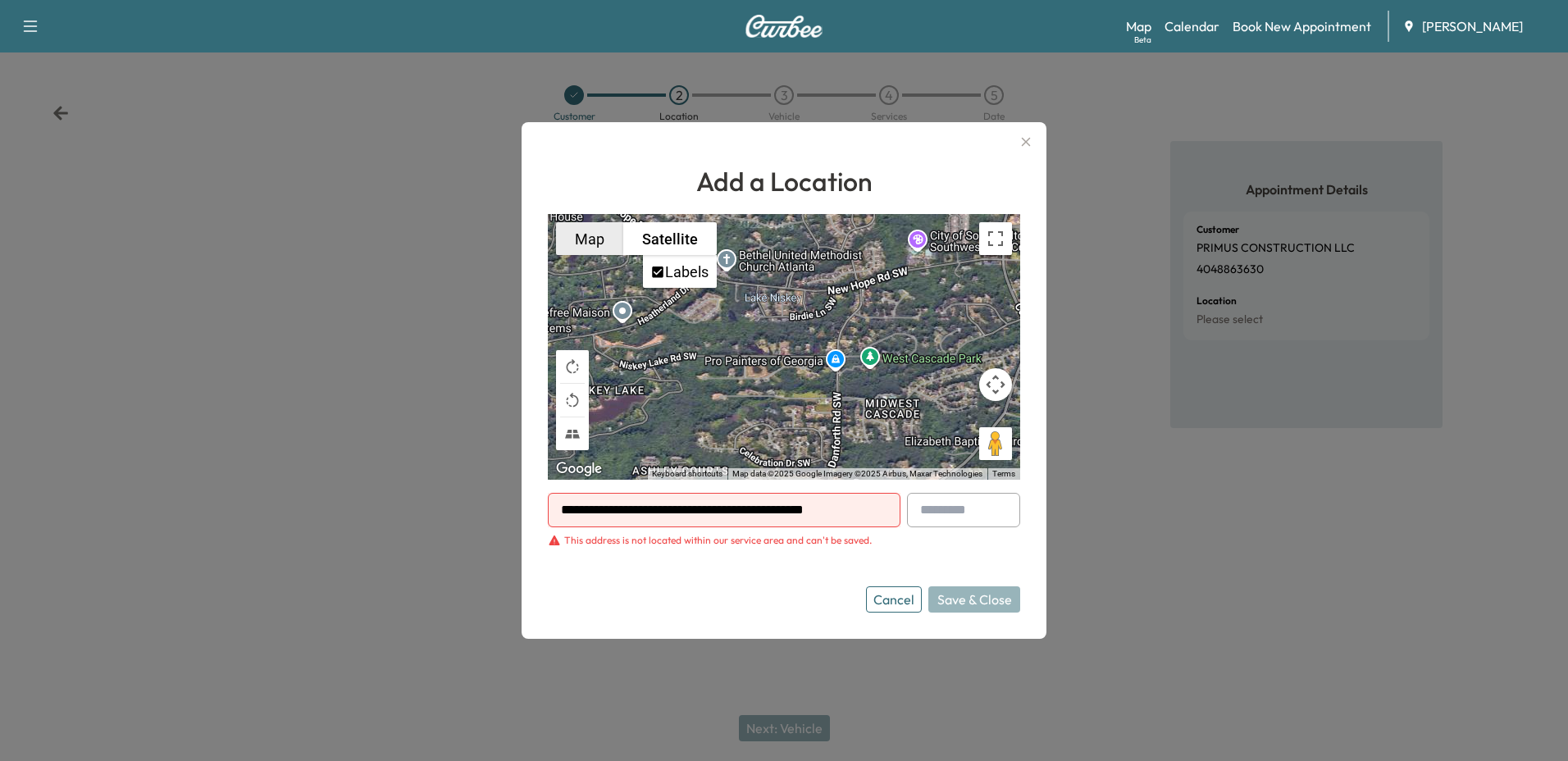
click at [587, 235] on button "Map" at bounding box center [589, 238] width 67 height 33
